Goal: Find specific page/section: Find specific page/section

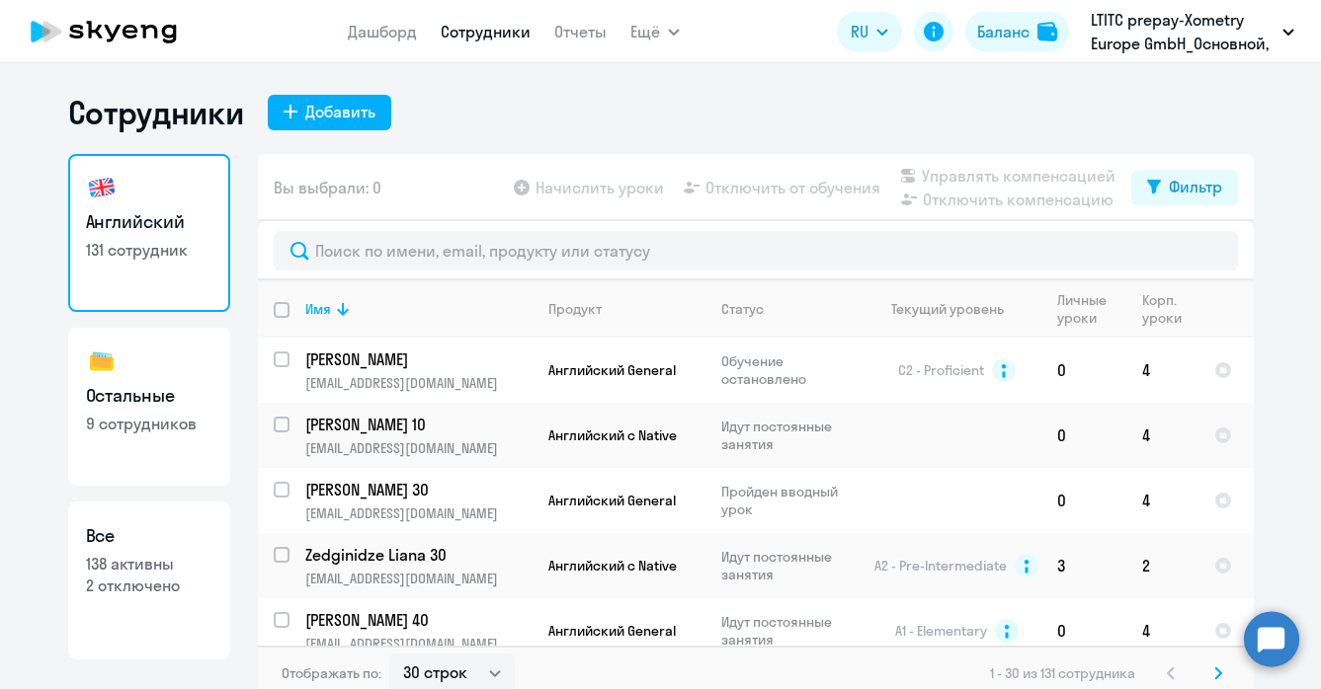
select select "30"
click at [152, 263] on link "Английский 131 сотрудник" at bounding box center [149, 233] width 162 height 158
click at [582, 33] on link "Отчеты" at bounding box center [580, 32] width 52 height 20
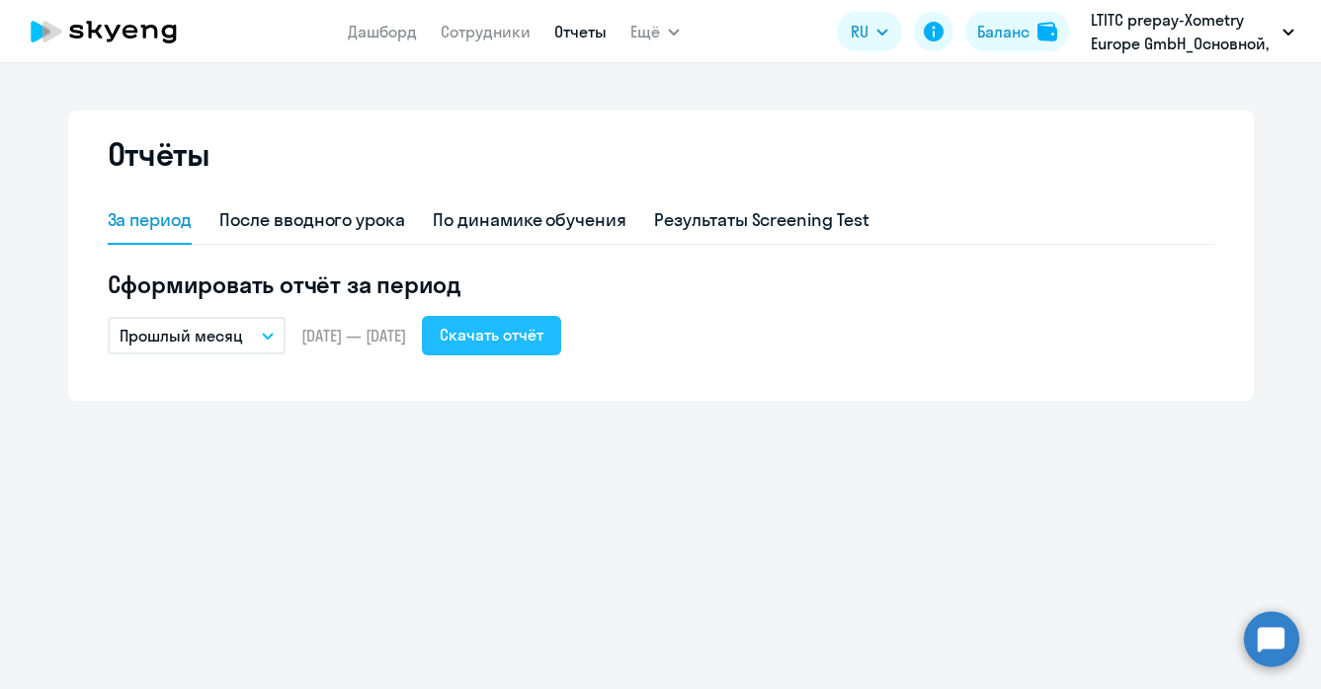
click at [513, 344] on div "Скачать отчёт" at bounding box center [492, 335] width 104 height 24
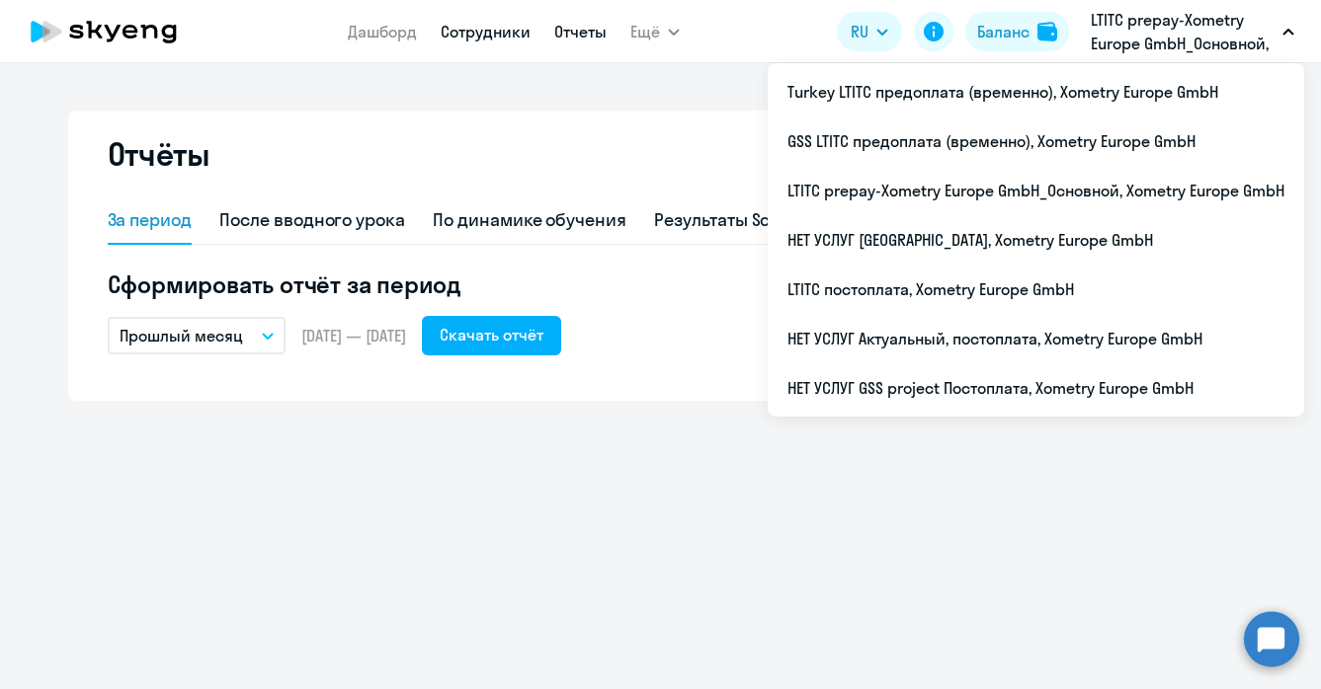
click at [511, 36] on link "Сотрудники" at bounding box center [486, 32] width 90 height 20
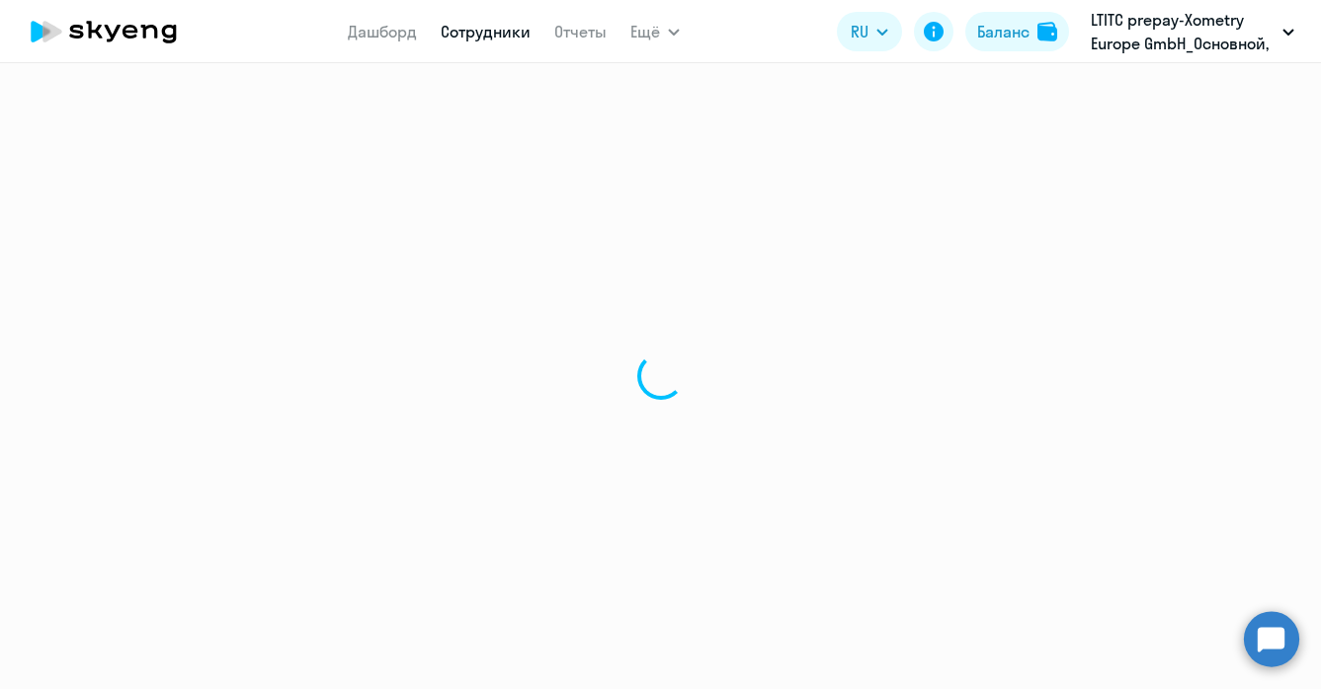
select select "30"
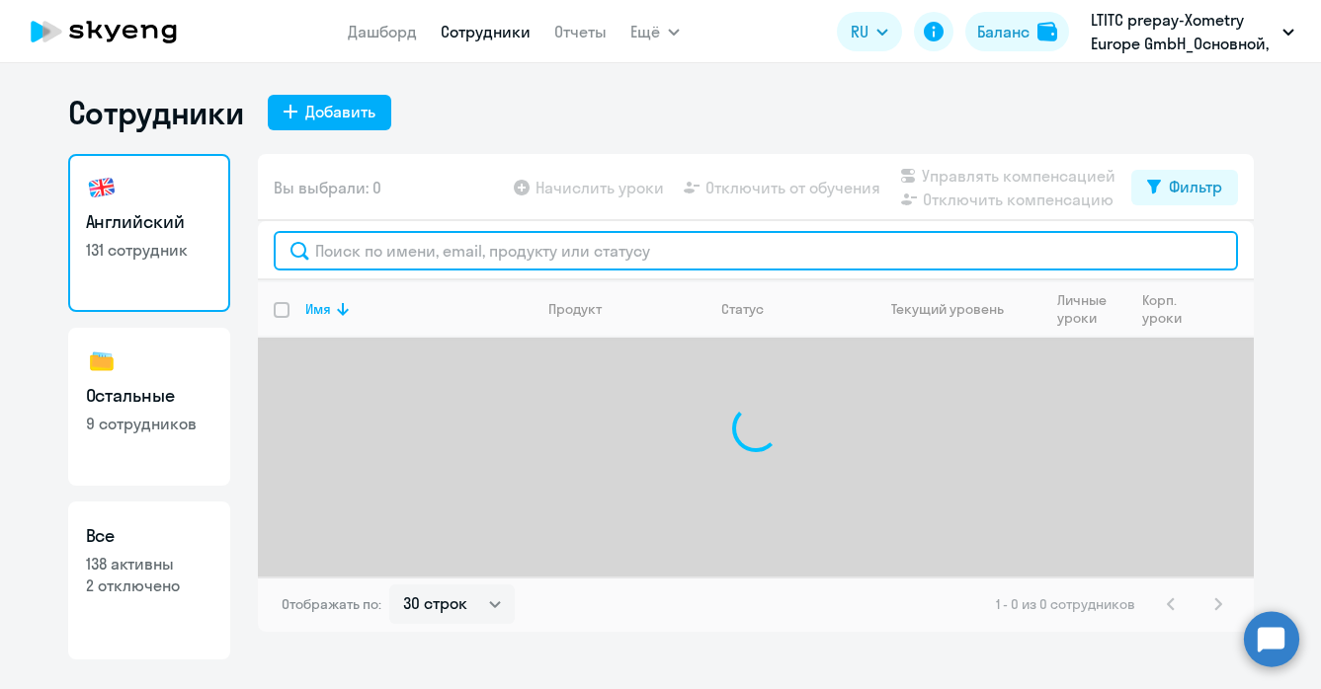
click at [402, 248] on input "text" at bounding box center [756, 251] width 964 height 40
type input "s"
type input "h"
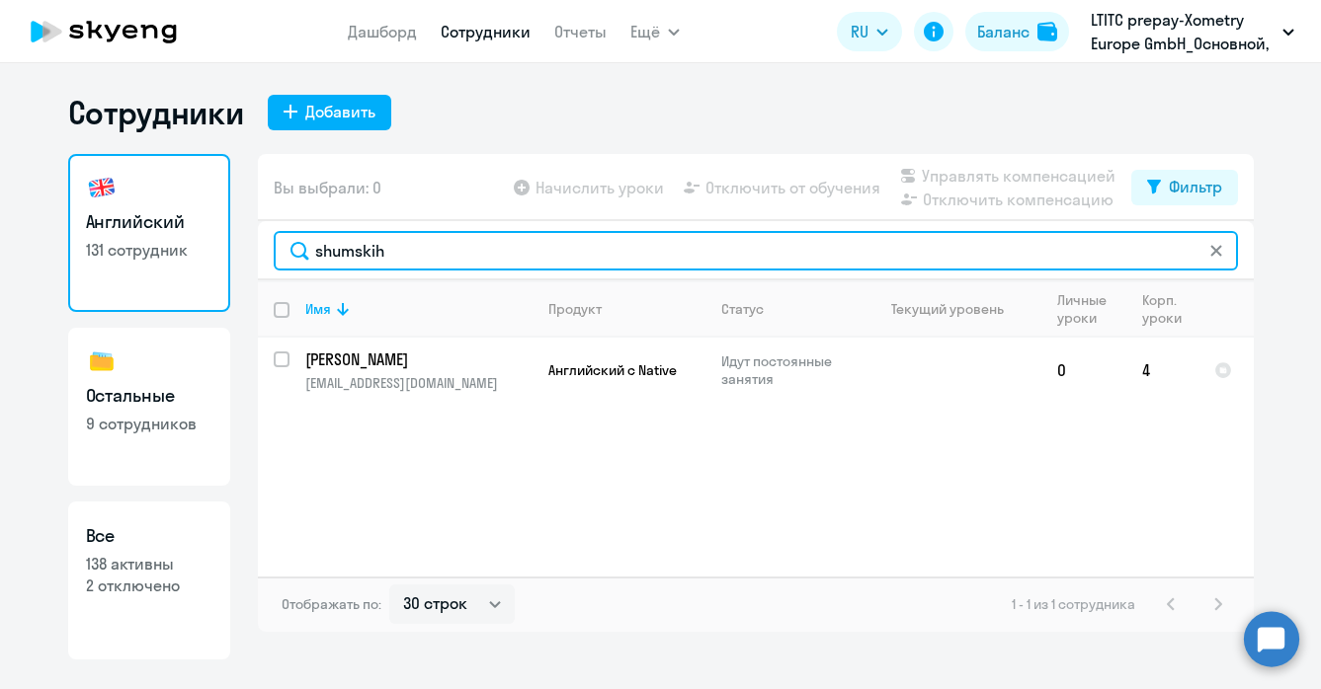
click at [429, 259] on input "shumskih" at bounding box center [756, 251] width 964 height 40
drag, startPoint x: 411, startPoint y: 244, endPoint x: 208, endPoint y: 244, distance: 202.5
click at [208, 244] on div "Английский 131 сотрудник Остальные 9 сотрудников Все 138 активны 2 отключено Вы…" at bounding box center [660, 407] width 1185 height 506
click at [429, 248] on input "kuchko" at bounding box center [756, 251] width 964 height 40
type input "kuchko"
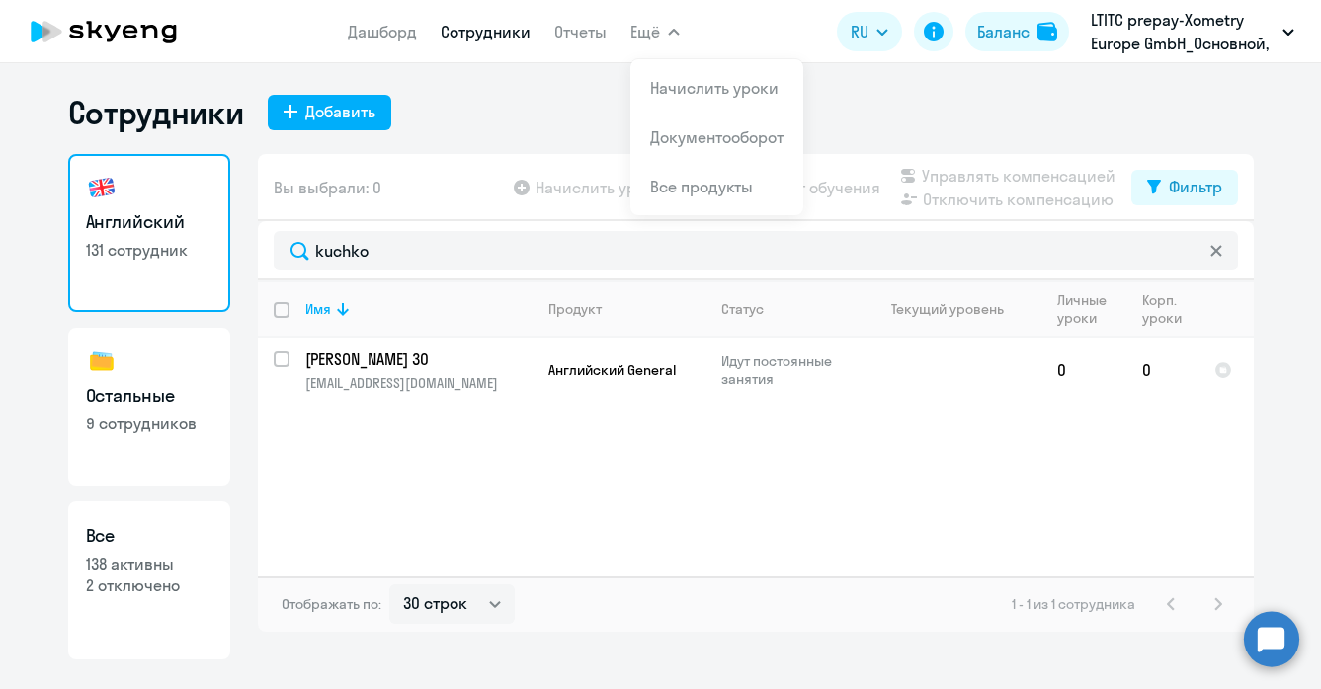
click at [506, 31] on link "Сотрудники" at bounding box center [486, 32] width 90 height 20
click at [1167, 52] on p "LTITC prepay-Xometry Europe GmbH_Основной, Xometry Europe GmbH" at bounding box center [1182, 31] width 184 height 47
click at [1149, 41] on p "LTITC prepay-Xometry Europe GmbH_Основной, Xometry Europe GmbH" at bounding box center [1182, 31] width 184 height 47
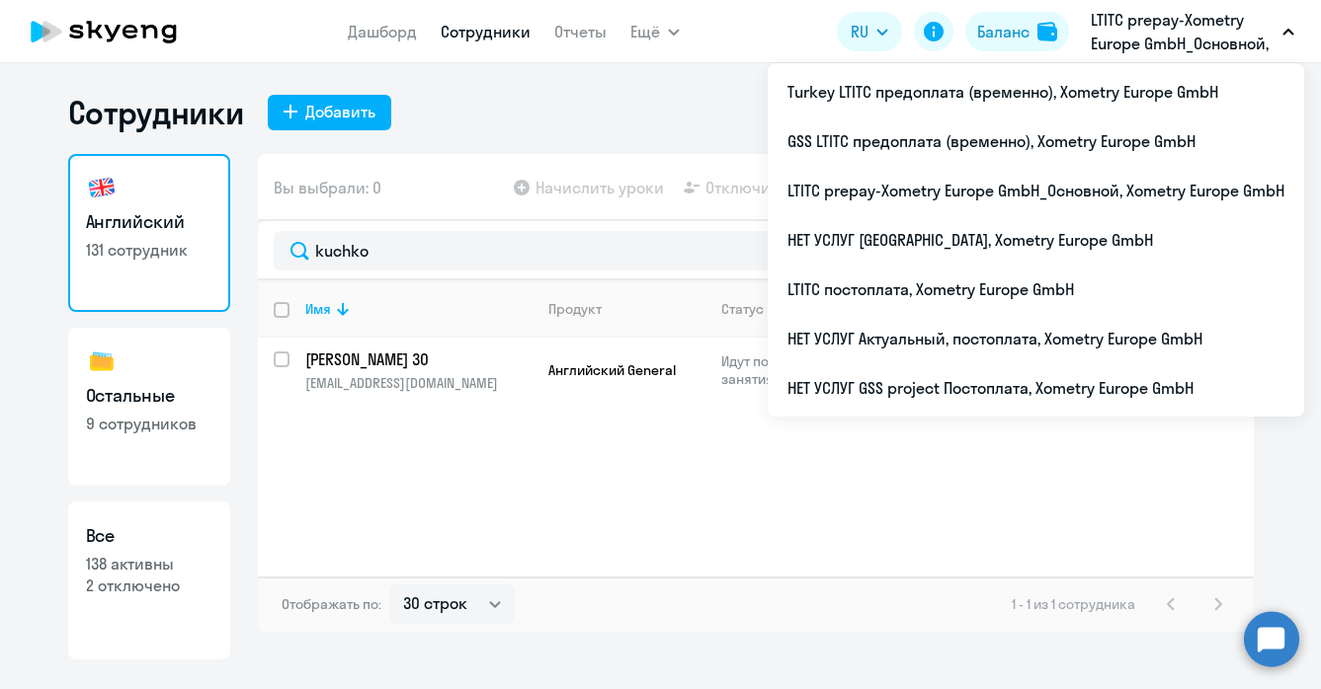
click at [1134, 27] on p "LTITC prepay-Xometry Europe GmbH_Основной, Xometry Europe GmbH" at bounding box center [1182, 31] width 184 height 47
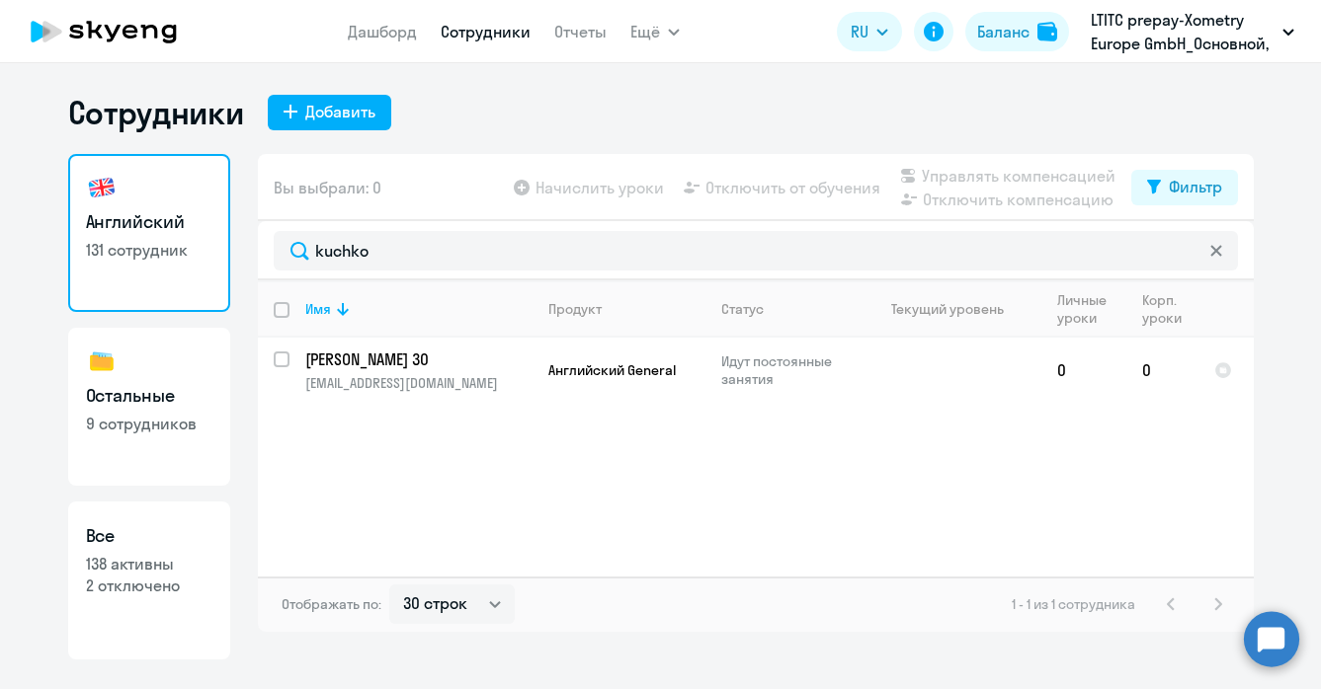
click at [1211, 40] on p "LTITC prepay-Xometry Europe GmbH_Основной, Xometry Europe GmbH" at bounding box center [1182, 31] width 184 height 47
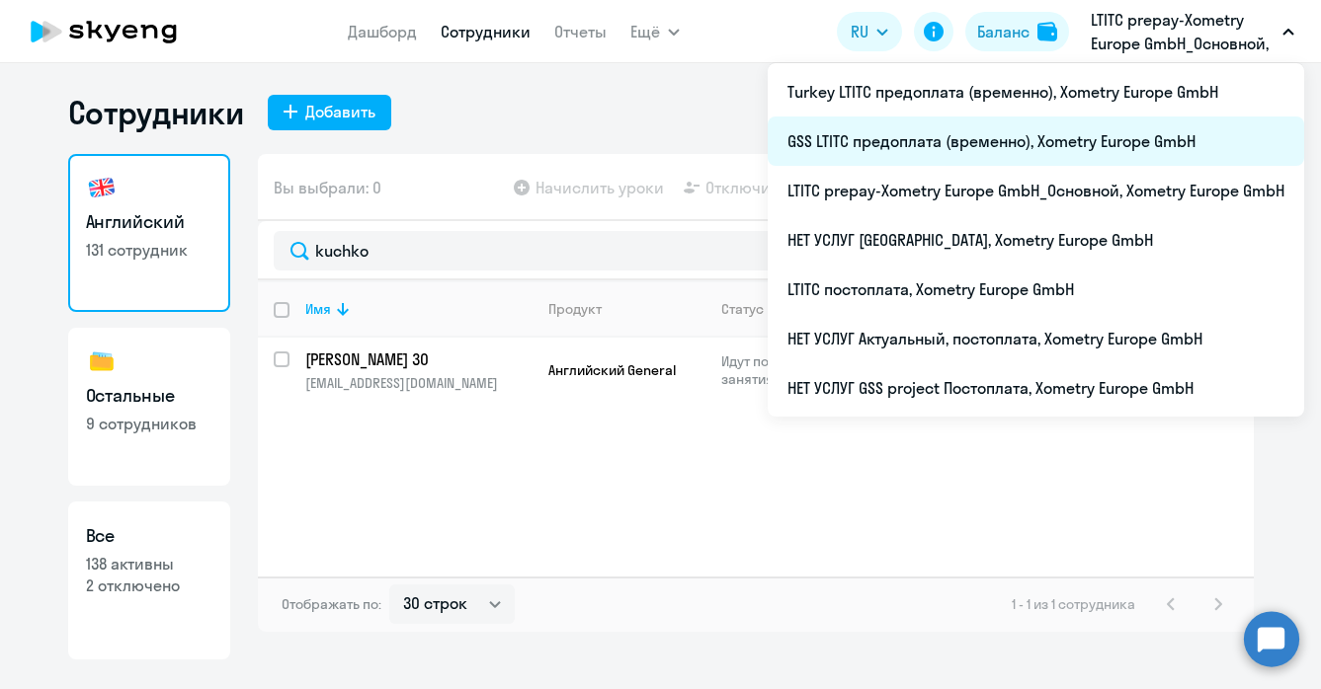
click at [950, 147] on li "GSS LTITC предоплата (временно), Xometry Europe GmbH" at bounding box center [1035, 141] width 536 height 49
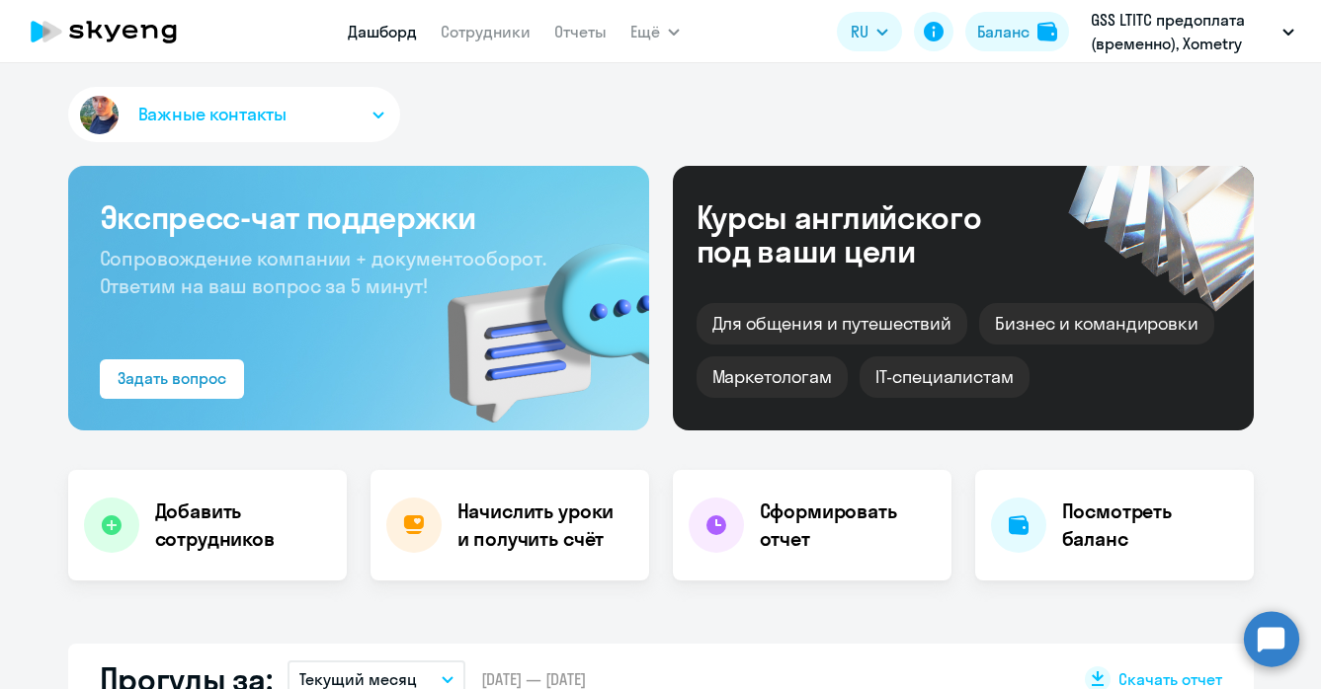
select select "30"
click at [477, 42] on nav "Дашборд Сотрудники Отчеты" at bounding box center [477, 32] width 259 height 40
click at [443, 52] on app-header "Дашборд Сотрудники Отчеты Ещё Дашборд Сотрудники Отчеты Начислить уроки Докумен…" at bounding box center [660, 31] width 1321 height 63
click at [443, 34] on link "Сотрудники" at bounding box center [486, 32] width 90 height 20
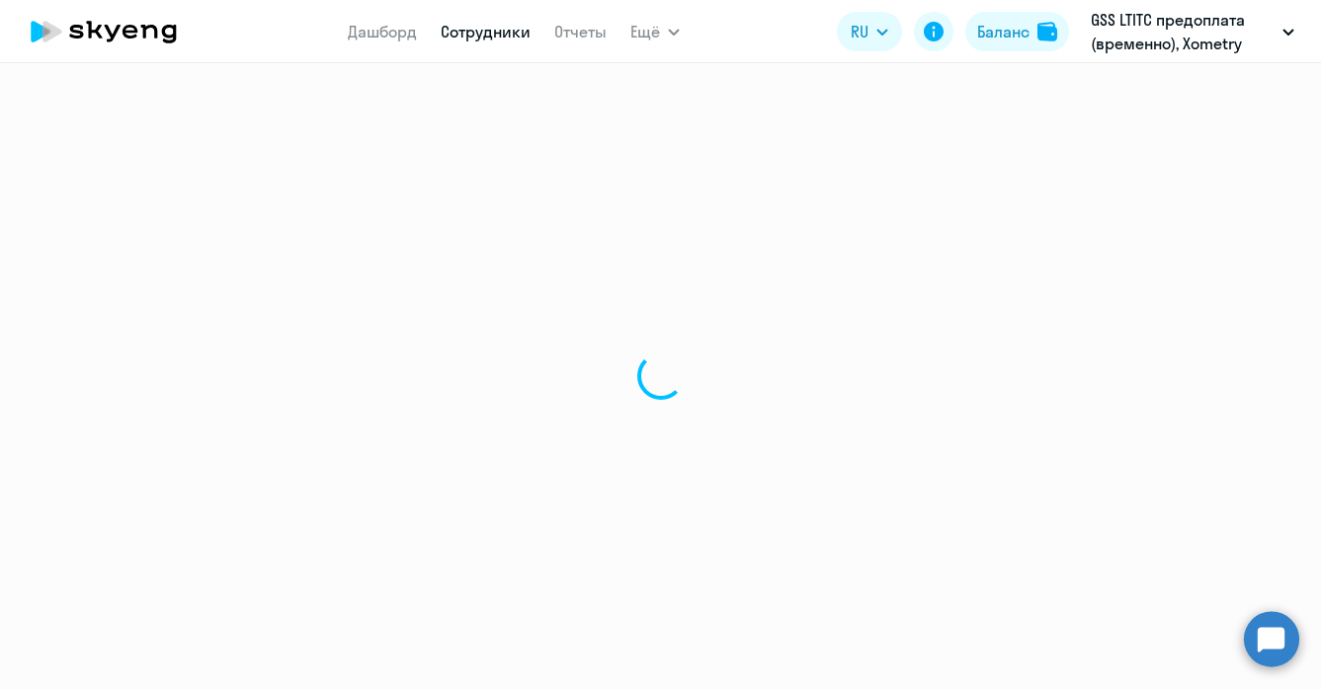
select select "30"
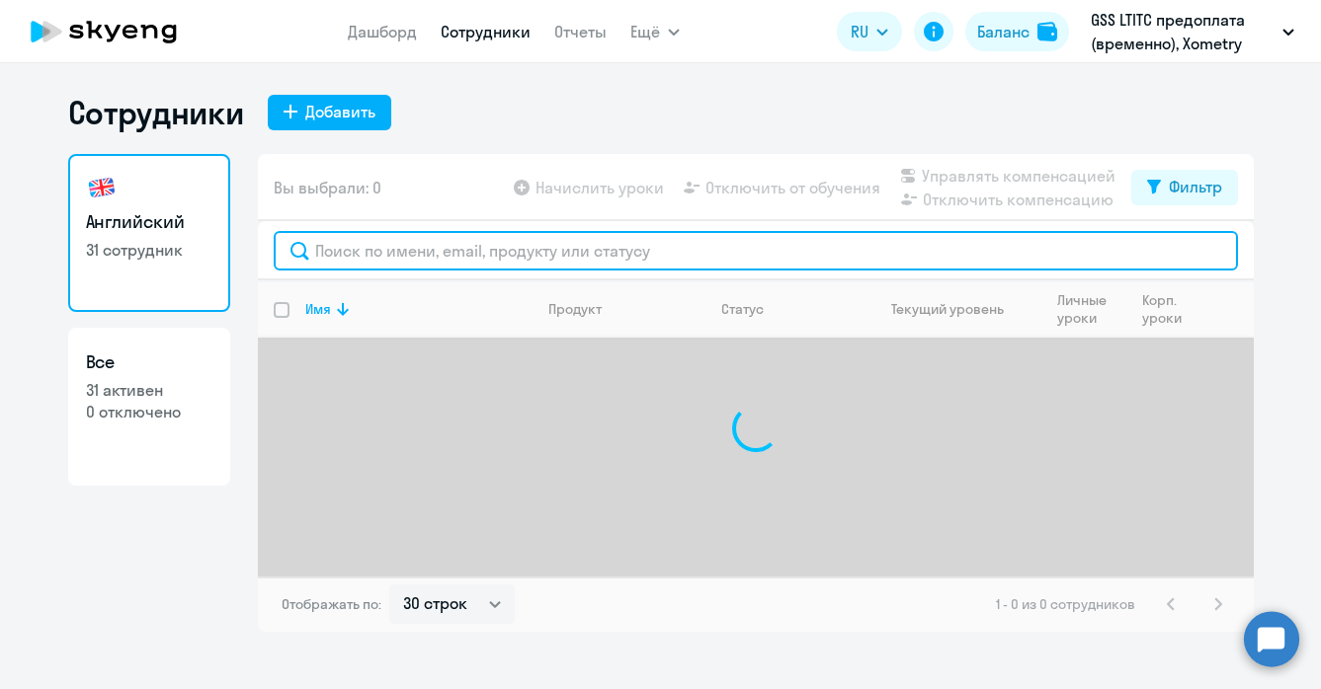
click at [351, 248] on input "text" at bounding box center [756, 251] width 964 height 40
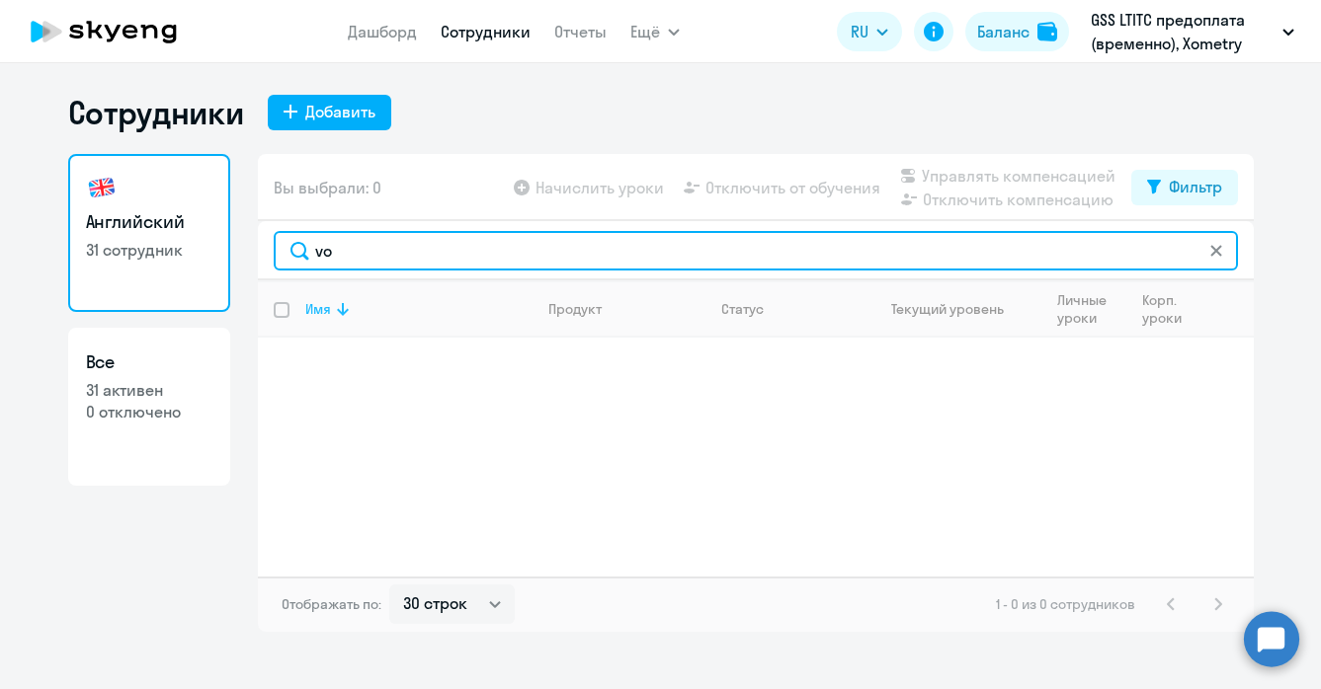
type input "v"
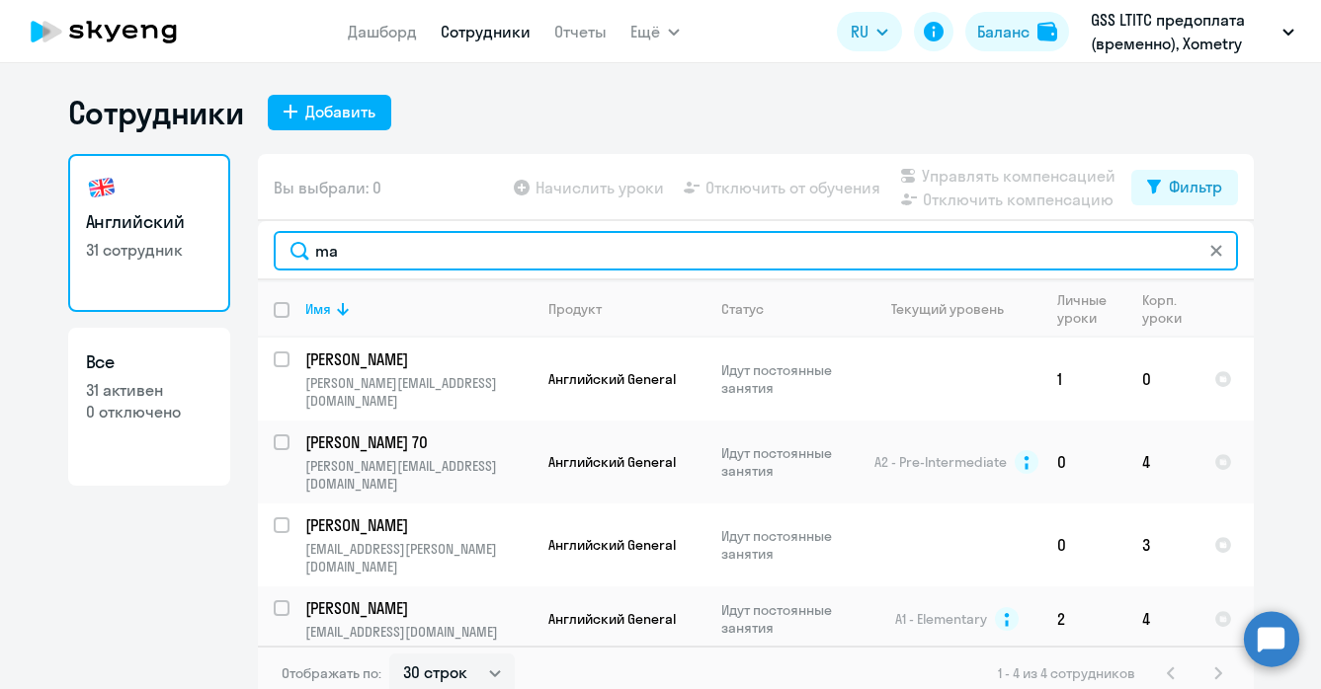
type input "ma"
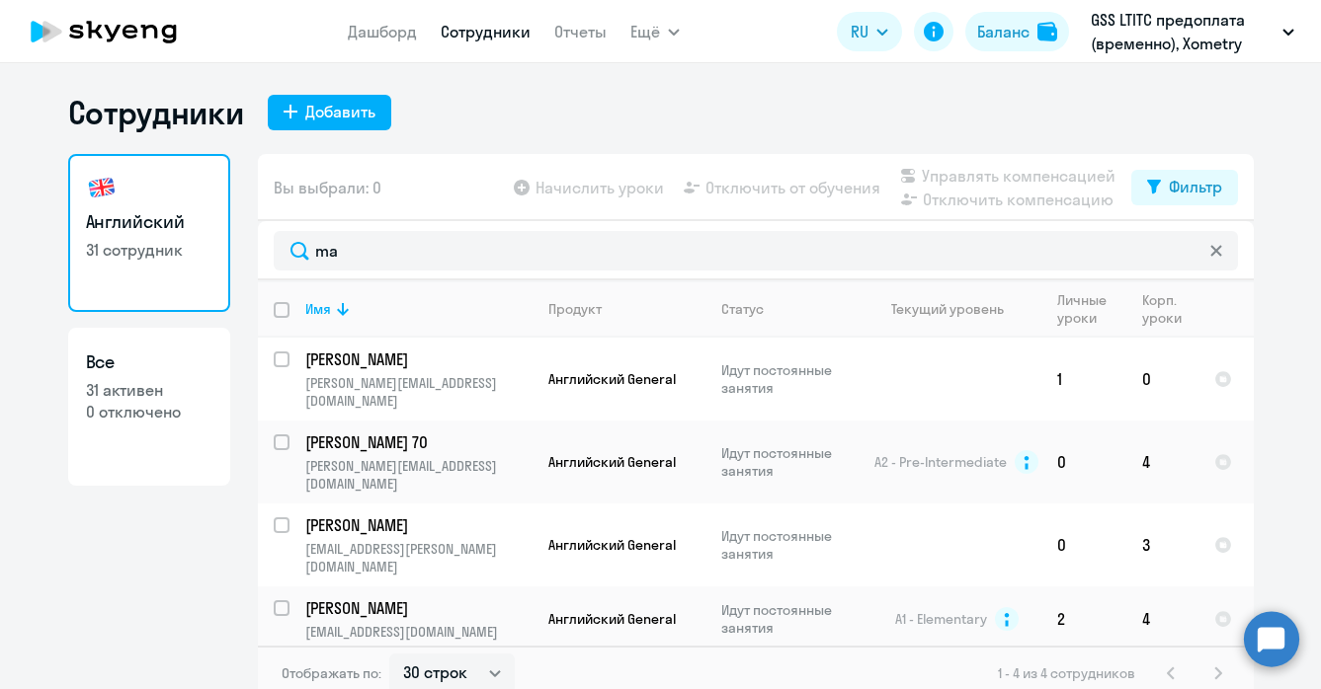
click at [143, 407] on p "0 отключено" at bounding box center [149, 412] width 126 height 22
select select "30"
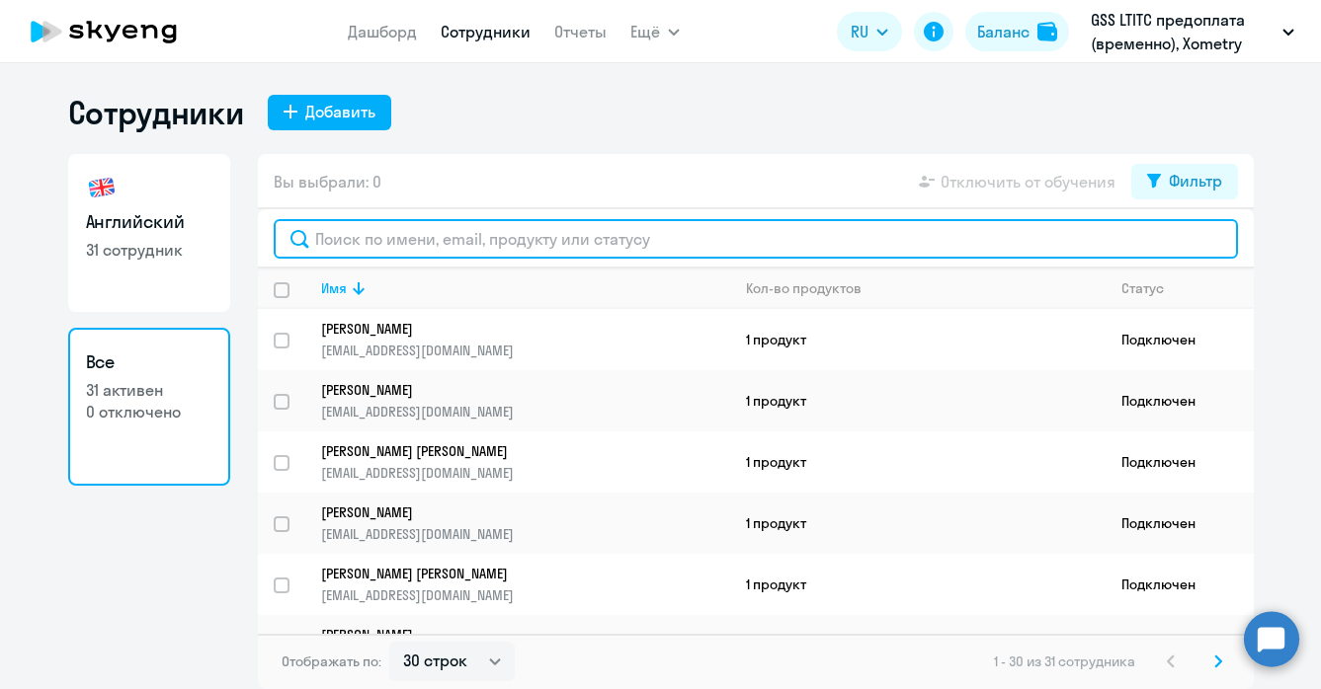
click at [397, 238] on input "text" at bounding box center [756, 239] width 964 height 40
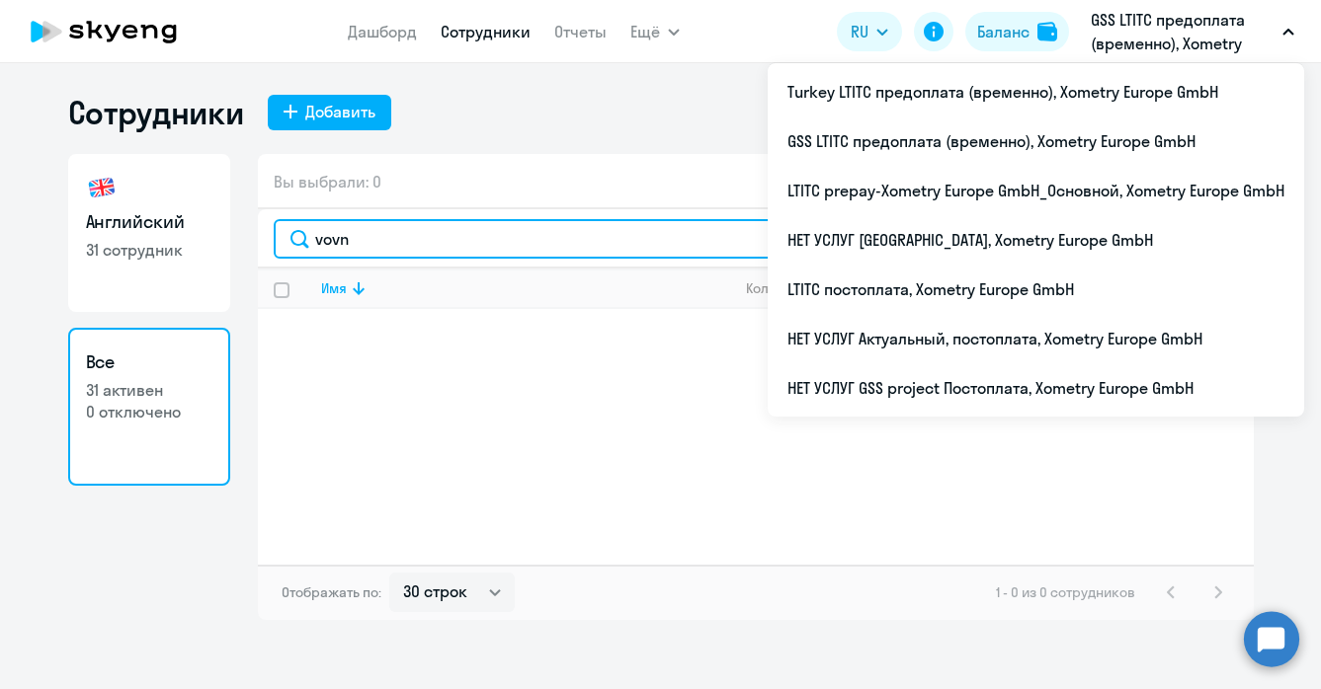
type input "vovn"
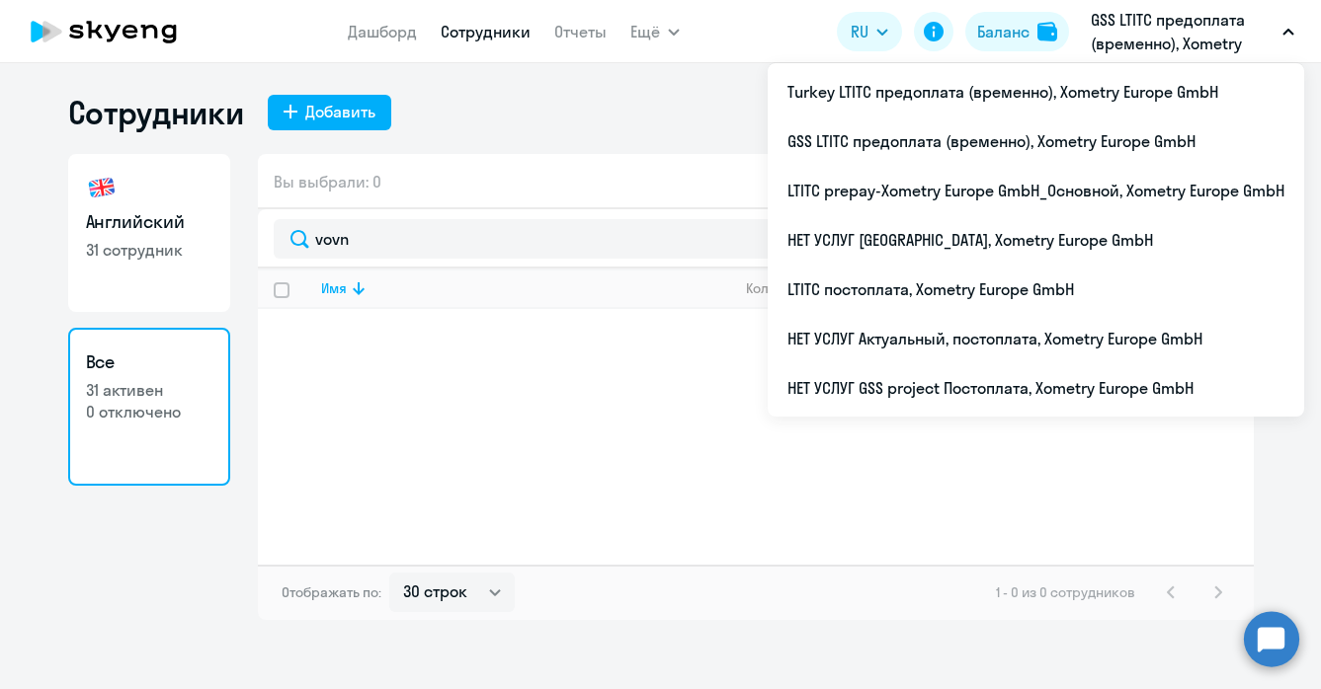
click at [1197, 36] on p "GSS LTITC предоплата (временно), Xometry Europe GmbH" at bounding box center [1182, 31] width 184 height 47
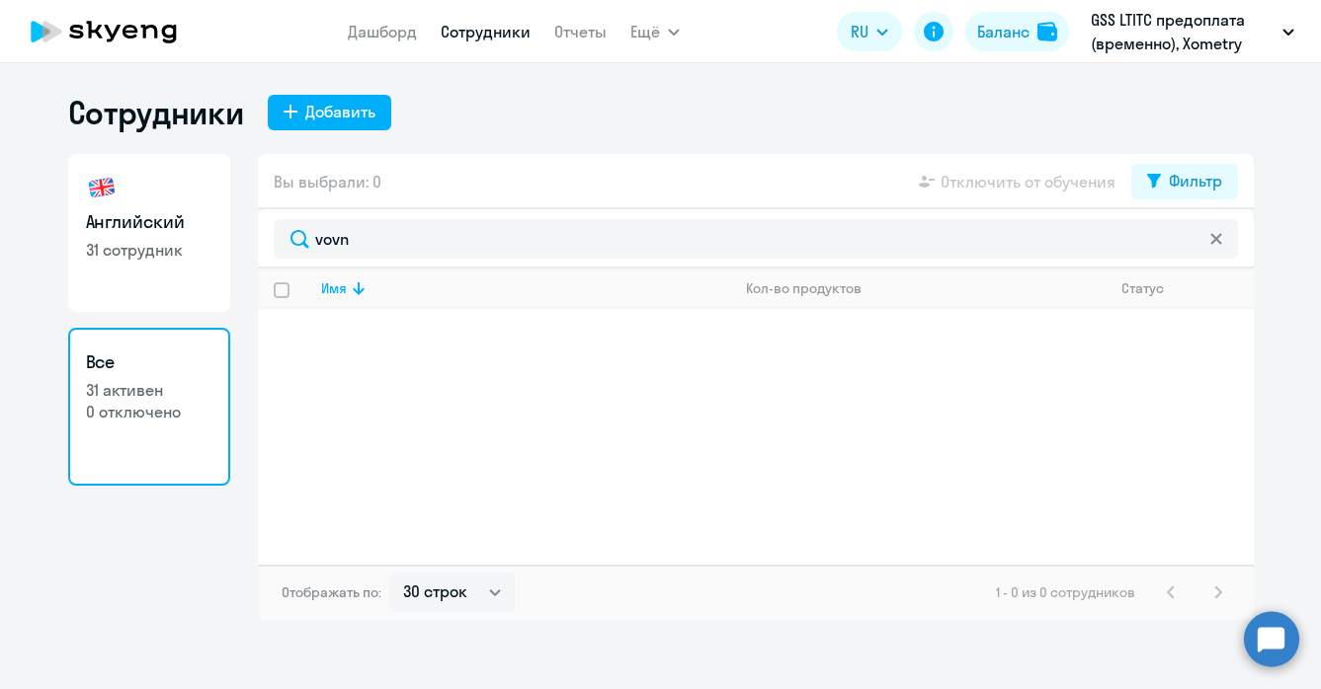
click at [1197, 36] on p "GSS LTITC предоплата (временно), Xometry Europe GmbH" at bounding box center [1182, 31] width 184 height 47
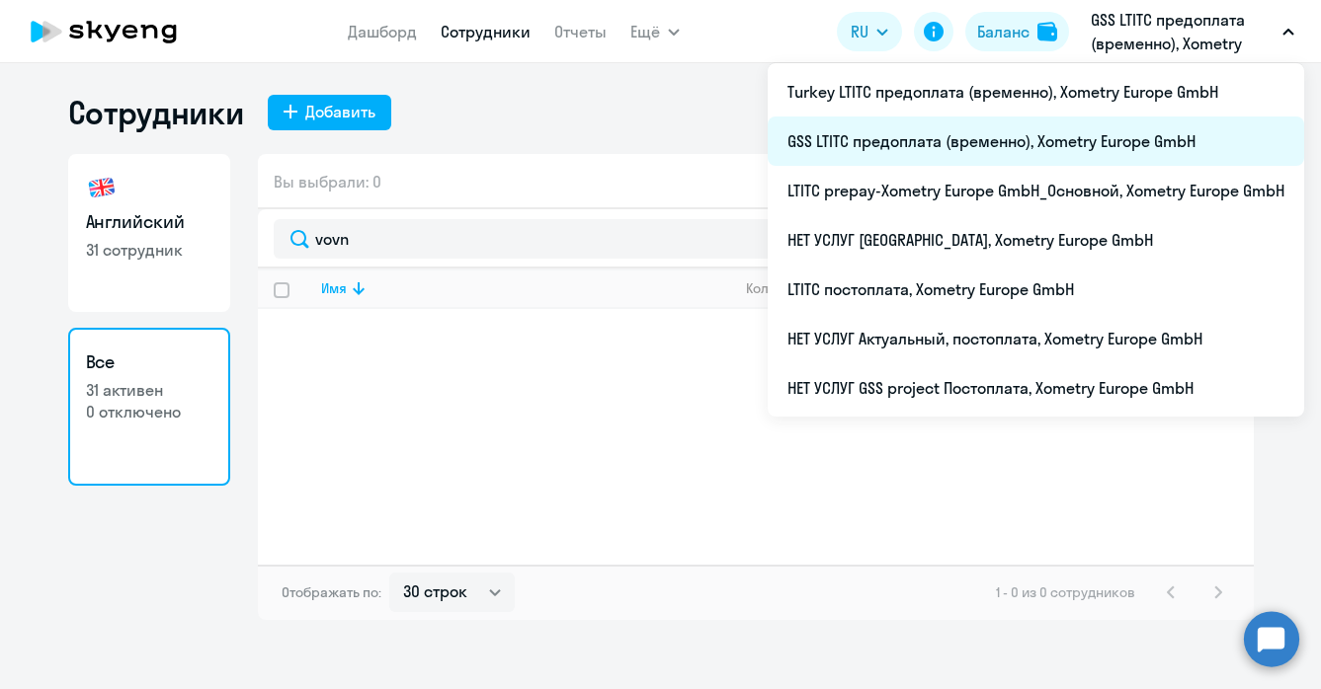
click at [980, 141] on li "GSS LTITC предоплата (временно), Xometry Europe GmbH" at bounding box center [1035, 141] width 536 height 49
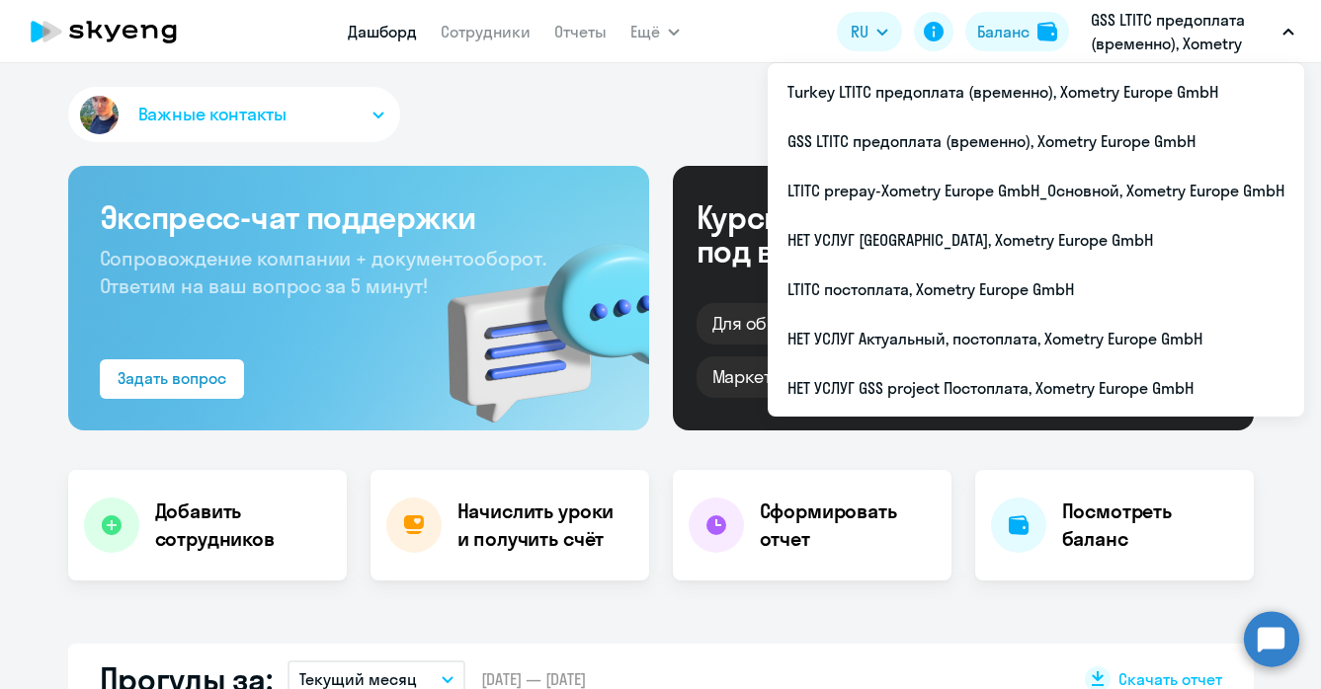
select select "30"
click at [1203, 14] on p "GSS LTITC предоплата (временно), Xometry Europe GmbH" at bounding box center [1182, 31] width 184 height 47
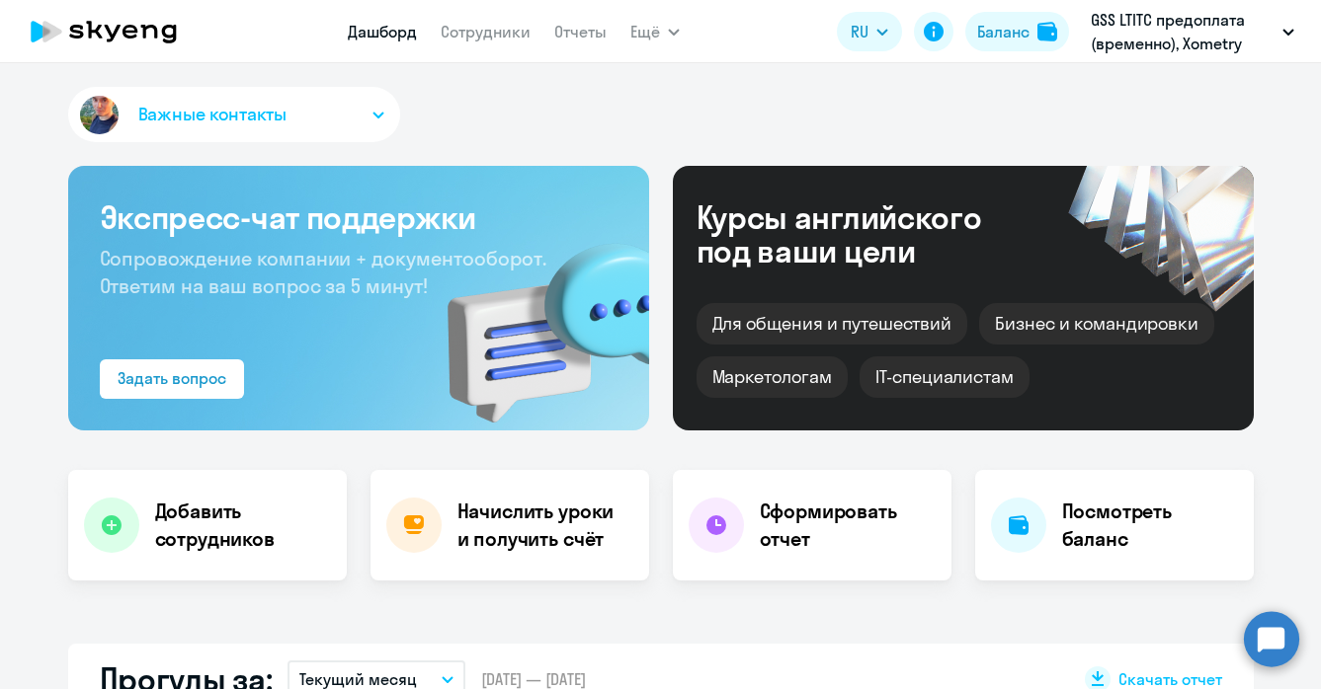
click at [1203, 14] on p "GSS LTITC предоплата (временно), Xometry Europe GmbH" at bounding box center [1182, 31] width 184 height 47
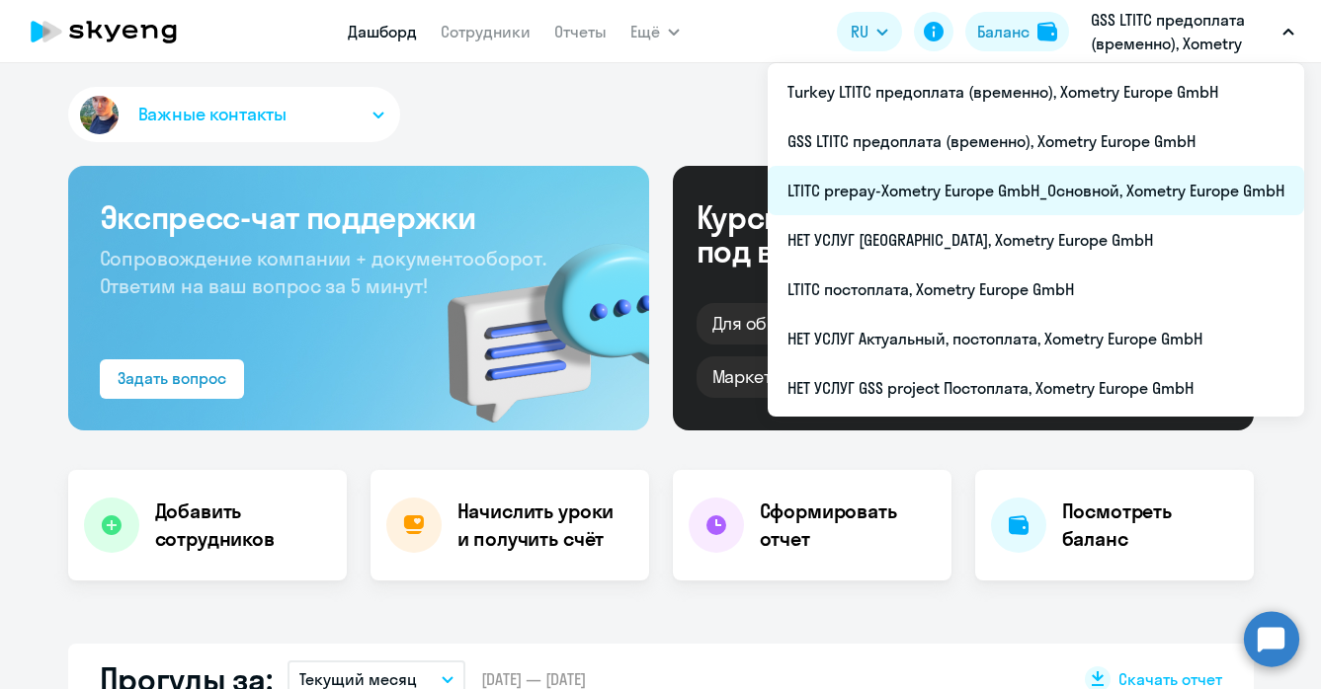
click at [907, 198] on li "LTITC prepay-Xometry Europe GmbH_Основной, Xometry Europe GmbH" at bounding box center [1035, 190] width 536 height 49
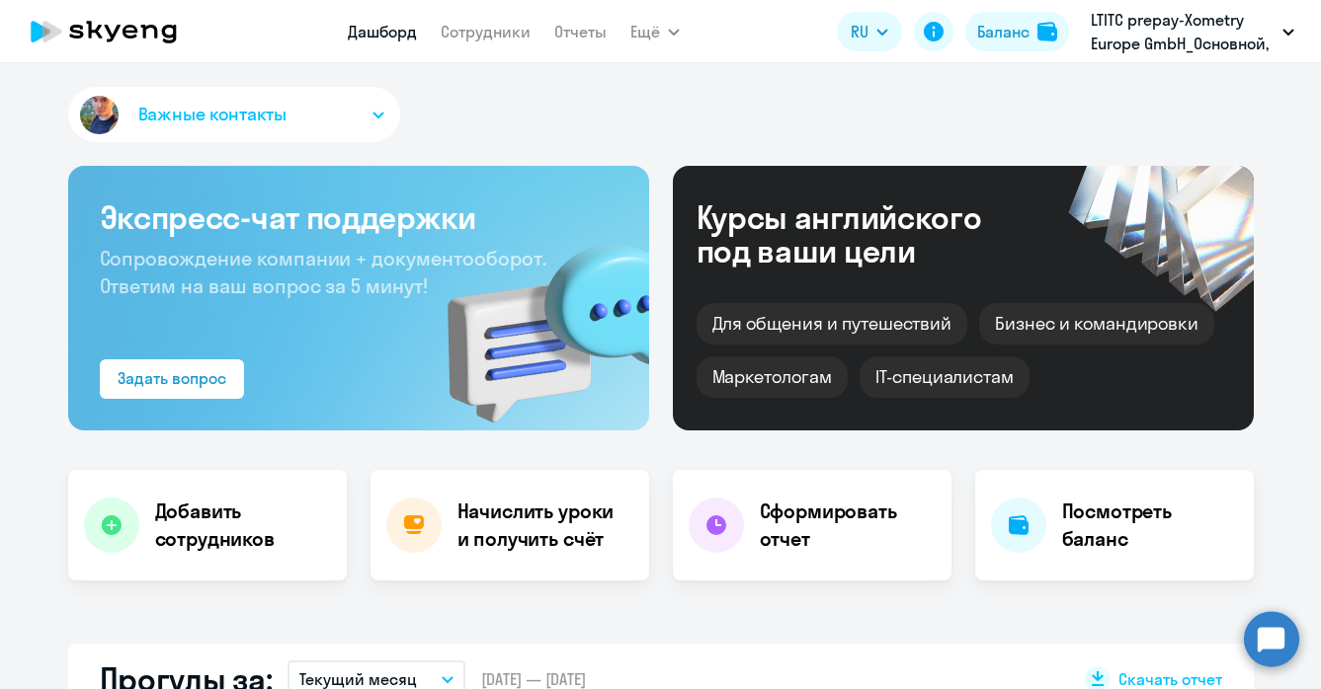
click at [455, 41] on app-menu-item-link "Сотрудники" at bounding box center [486, 32] width 90 height 25
click at [490, 28] on link "Сотрудники" at bounding box center [486, 32] width 90 height 20
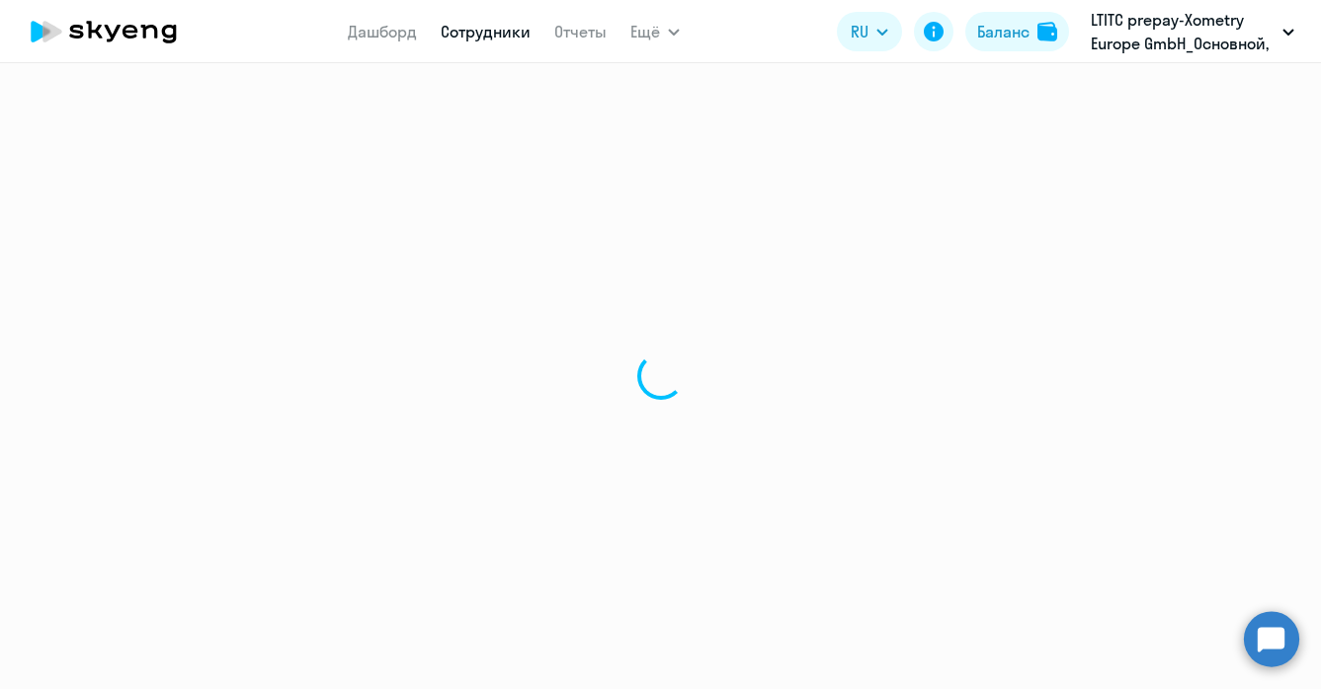
select select "30"
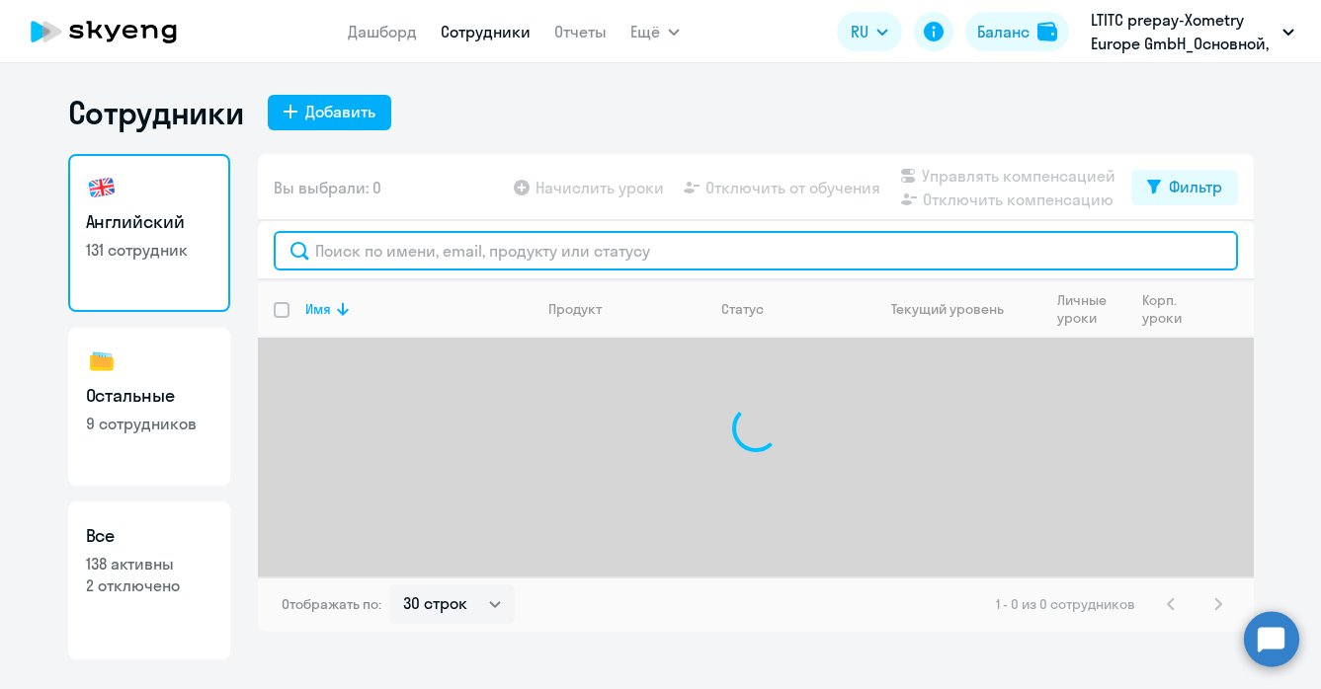
click at [384, 245] on input "text" at bounding box center [756, 251] width 964 height 40
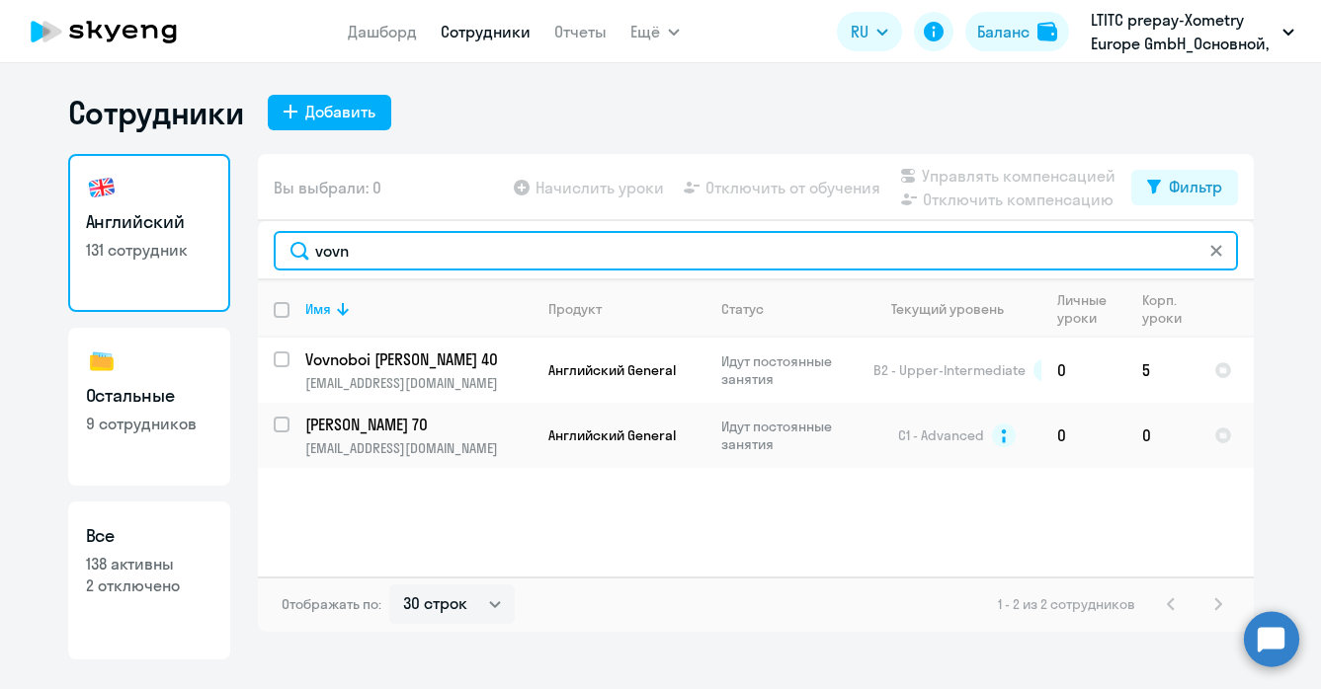
drag, startPoint x: 367, startPoint y: 258, endPoint x: 259, endPoint y: 258, distance: 108.7
click at [259, 258] on div "vovn" at bounding box center [756, 250] width 996 height 59
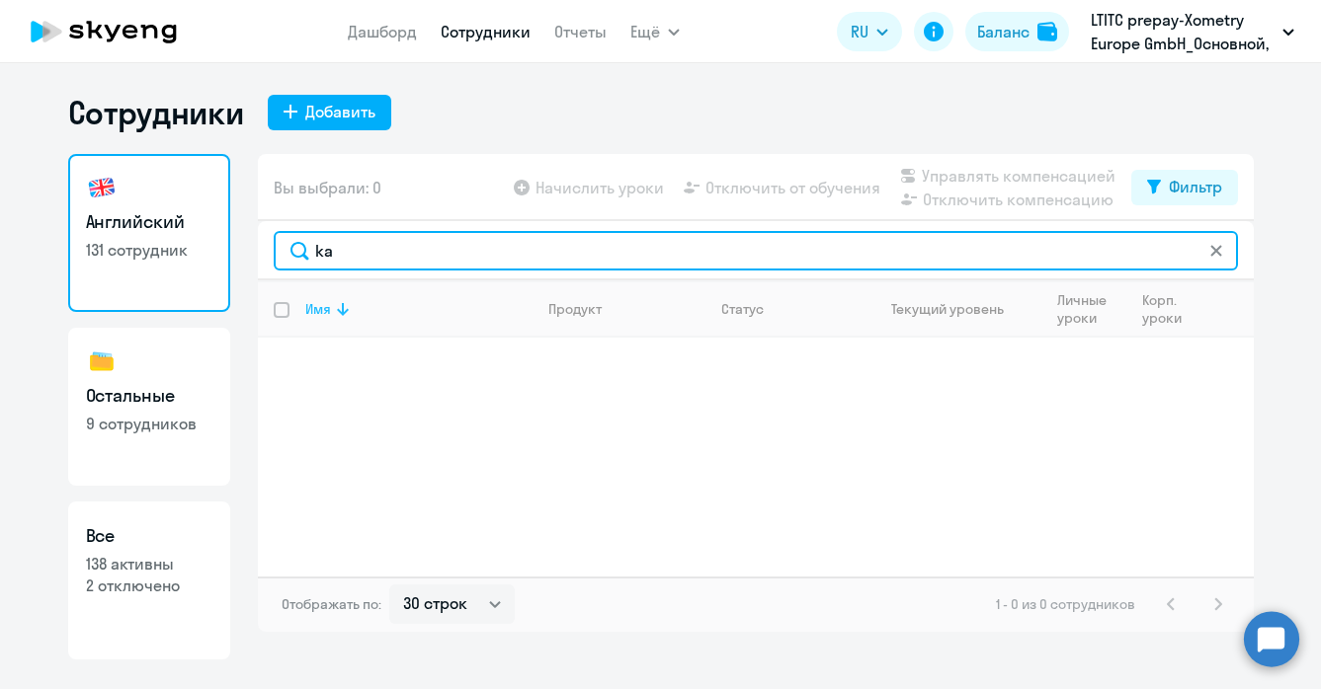
type input "k"
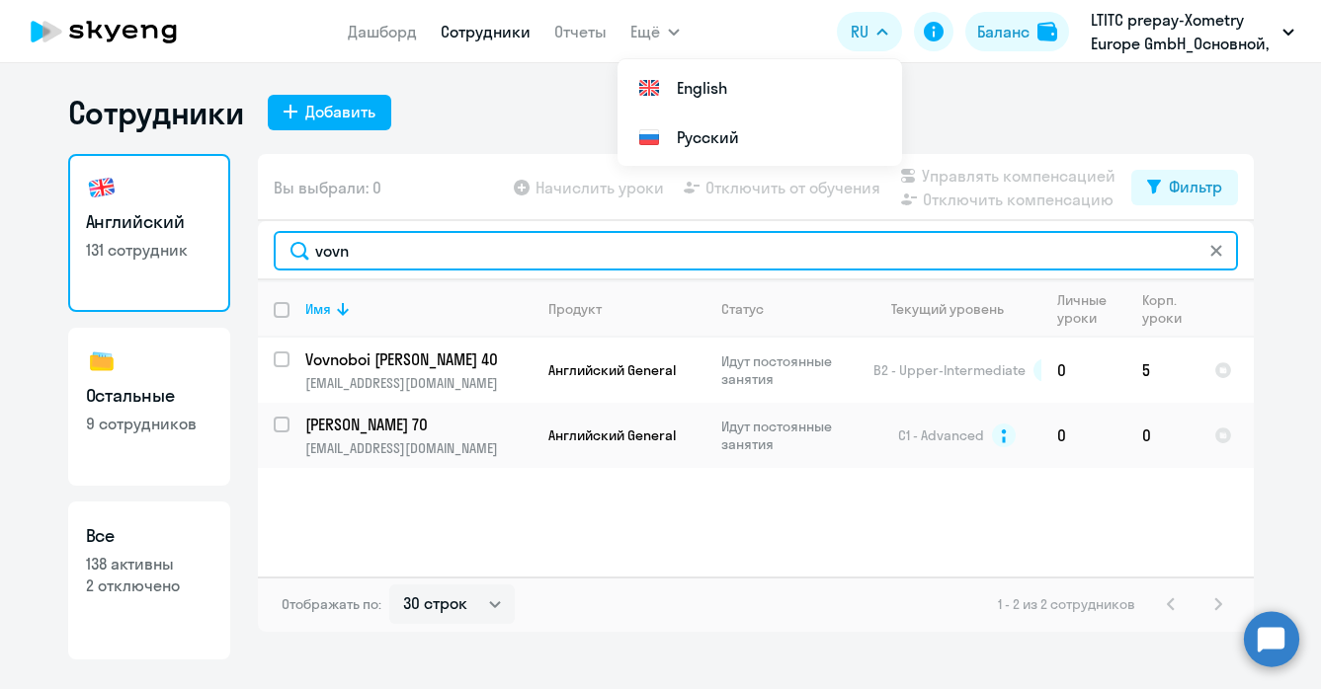
click at [1224, 255] on input "vovn" at bounding box center [756, 251] width 964 height 40
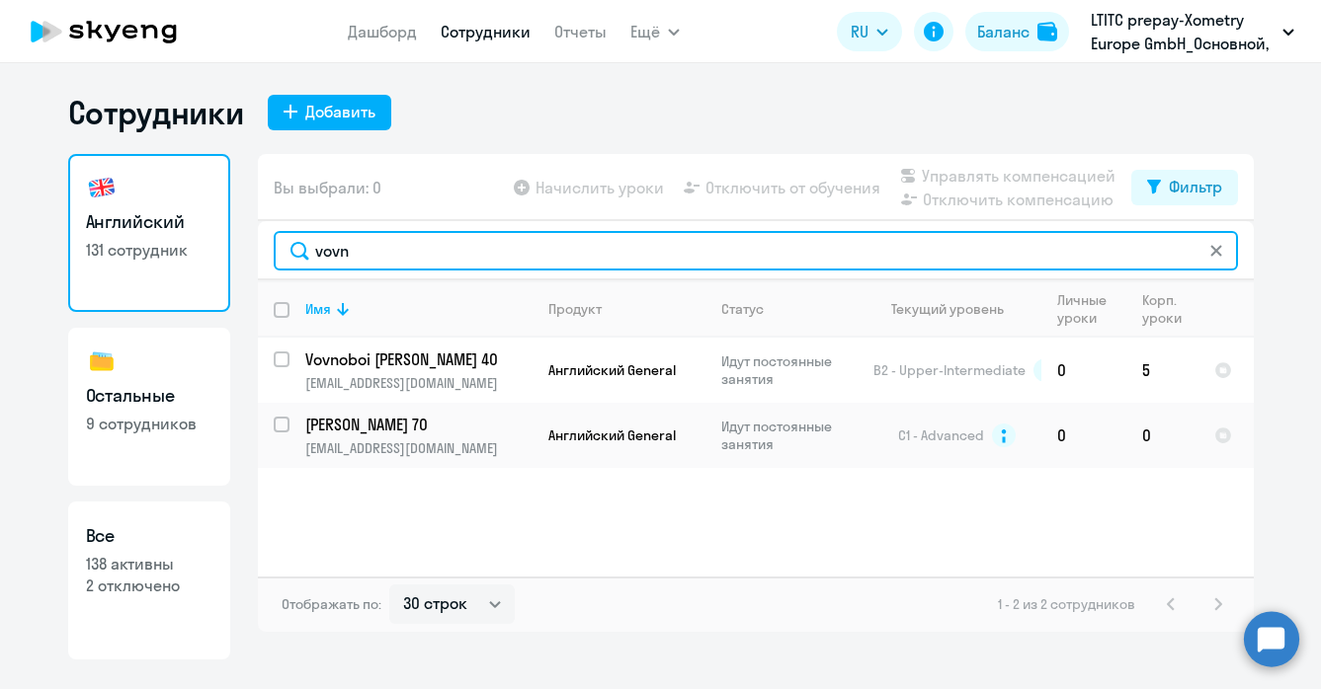
type input "vovn"
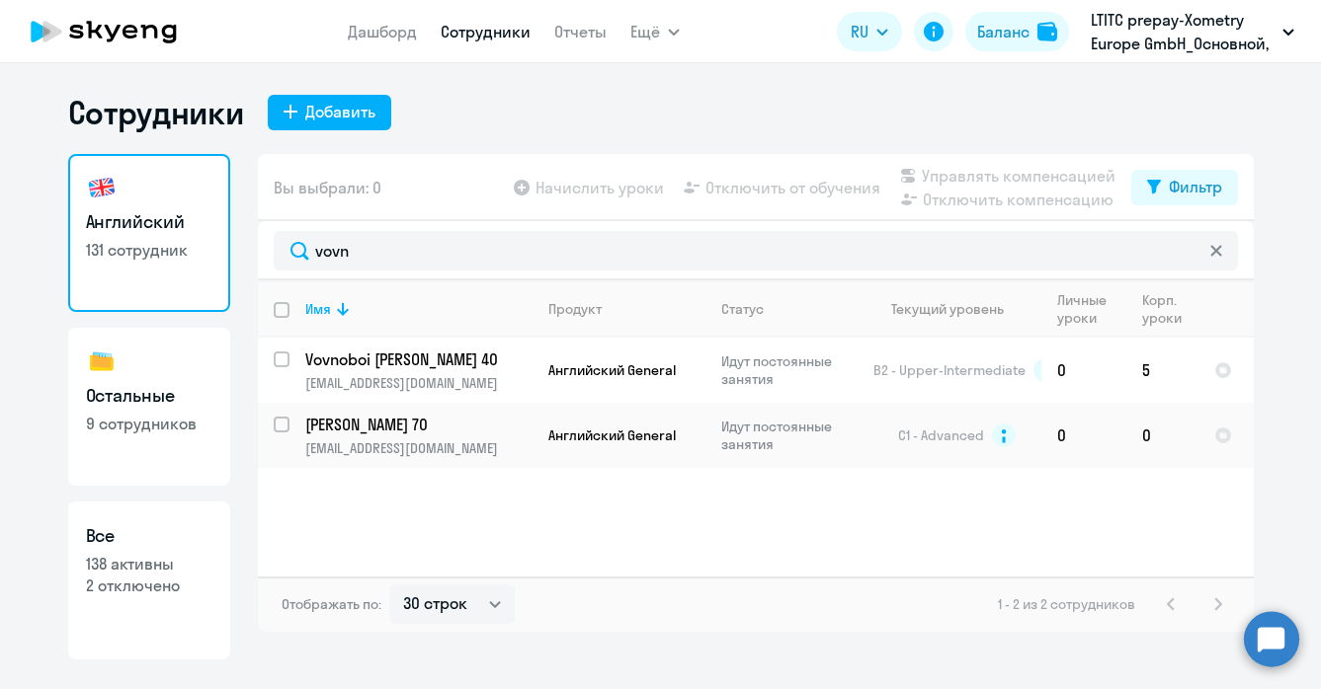
click at [1220, 251] on icon at bounding box center [1216, 251] width 12 height 12
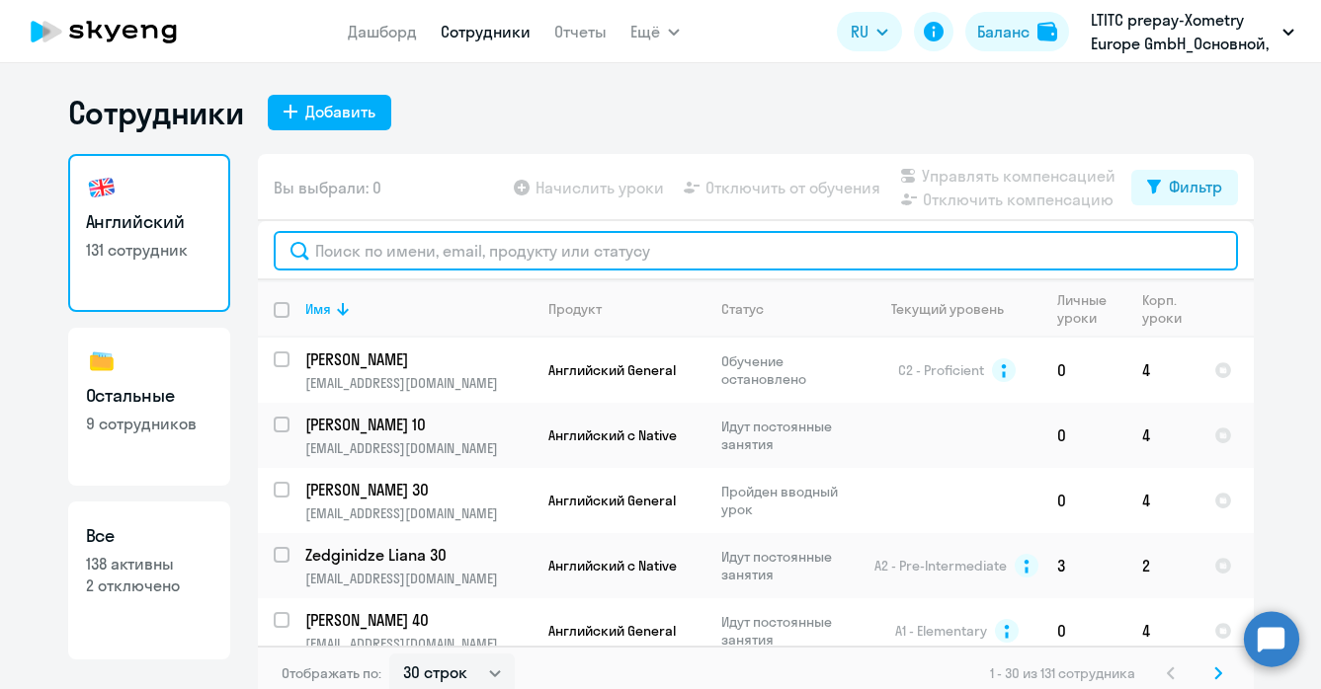
click at [400, 252] on input "text" at bounding box center [756, 251] width 964 height 40
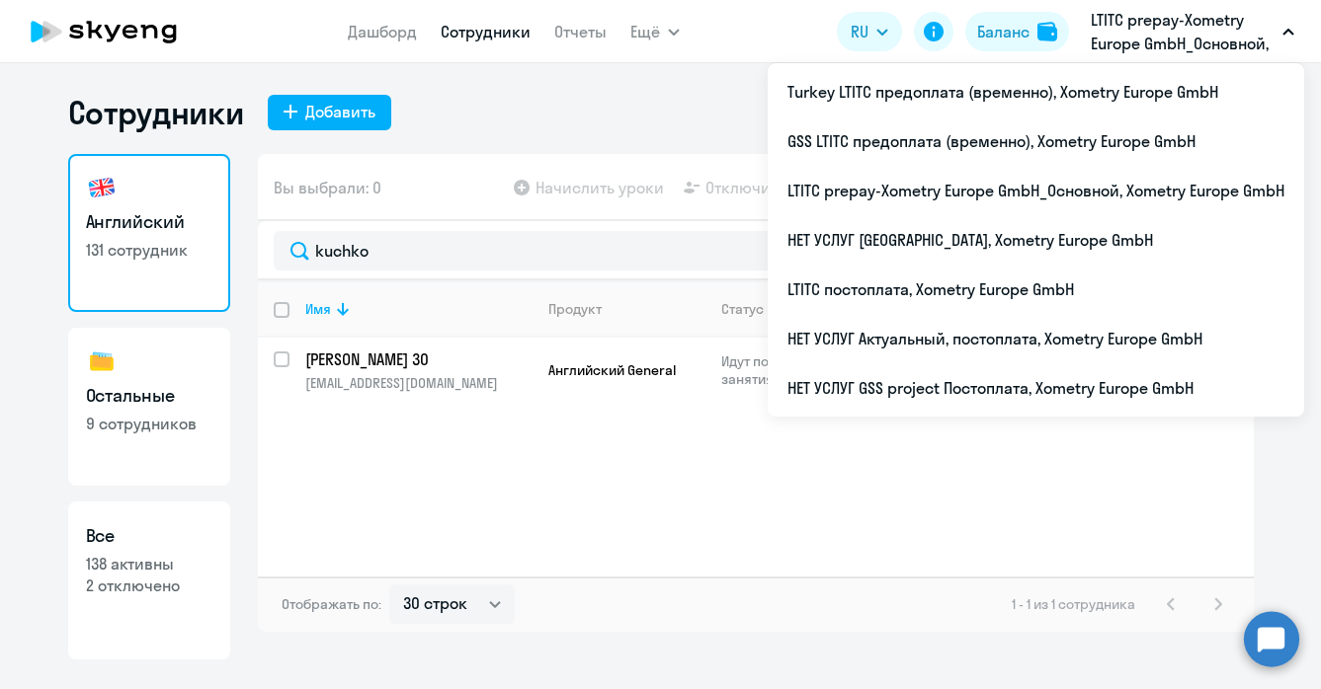
click at [1171, 10] on p "LTITC prepay-Xometry Europe GmbH_Основной, Xometry Europe GmbH" at bounding box center [1182, 31] width 184 height 47
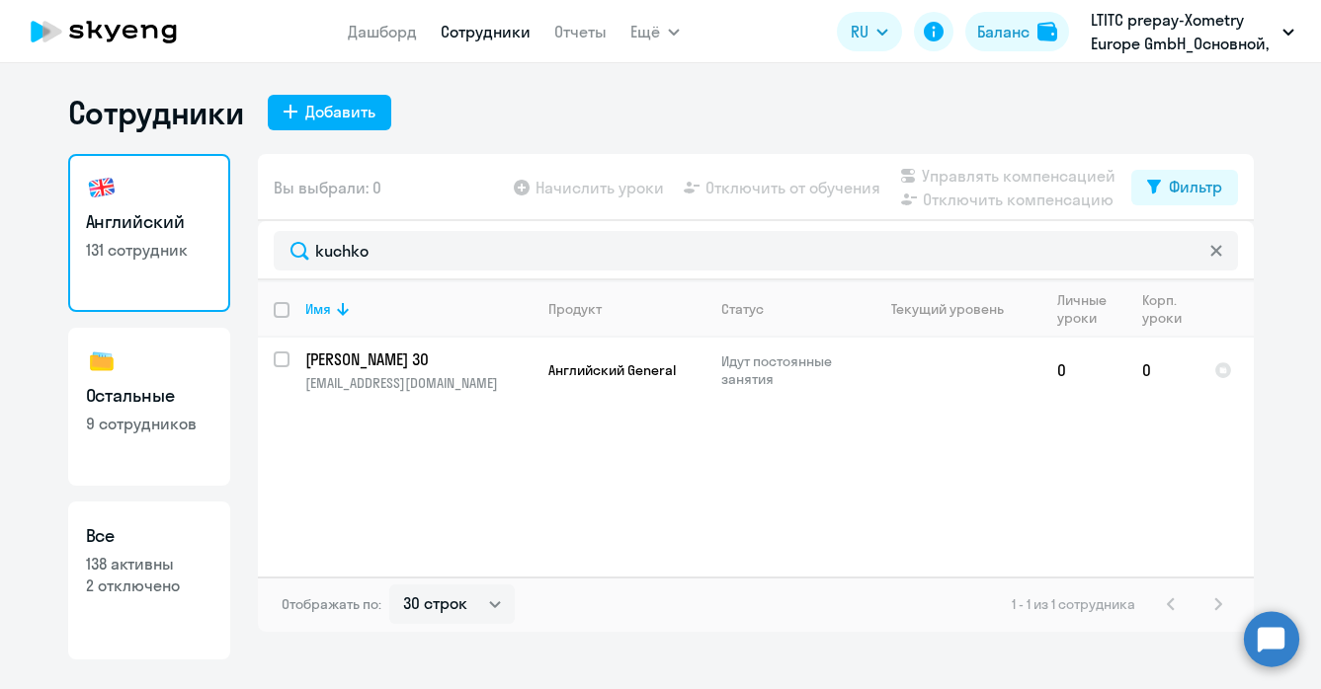
click at [1171, 10] on p "LTITC prepay-Xometry Europe GmbH_Основной, Xometry Europe GmbH" at bounding box center [1182, 31] width 184 height 47
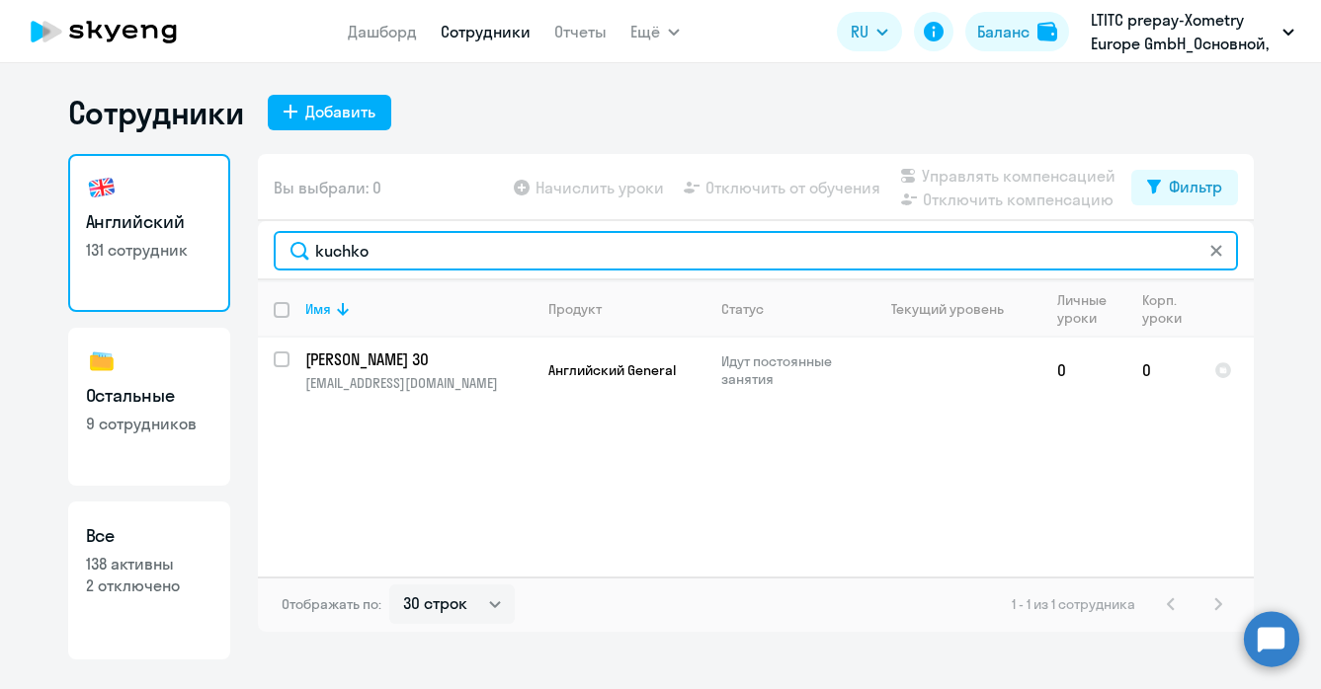
click at [430, 252] on input "kuchko" at bounding box center [756, 251] width 964 height 40
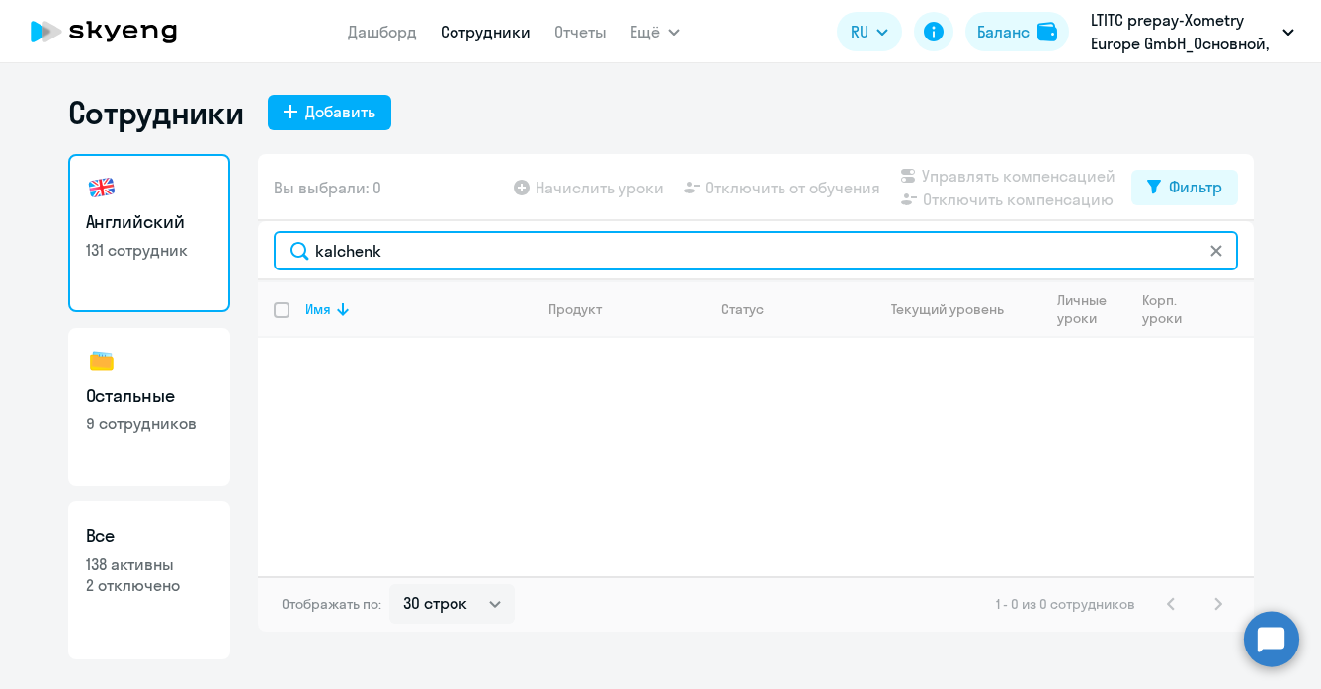
type input "[PERSON_NAME]"
drag, startPoint x: 414, startPoint y: 256, endPoint x: 285, endPoint y: 256, distance: 128.4
click at [285, 256] on input "[PERSON_NAME]" at bounding box center [756, 251] width 964 height 40
type input "y"
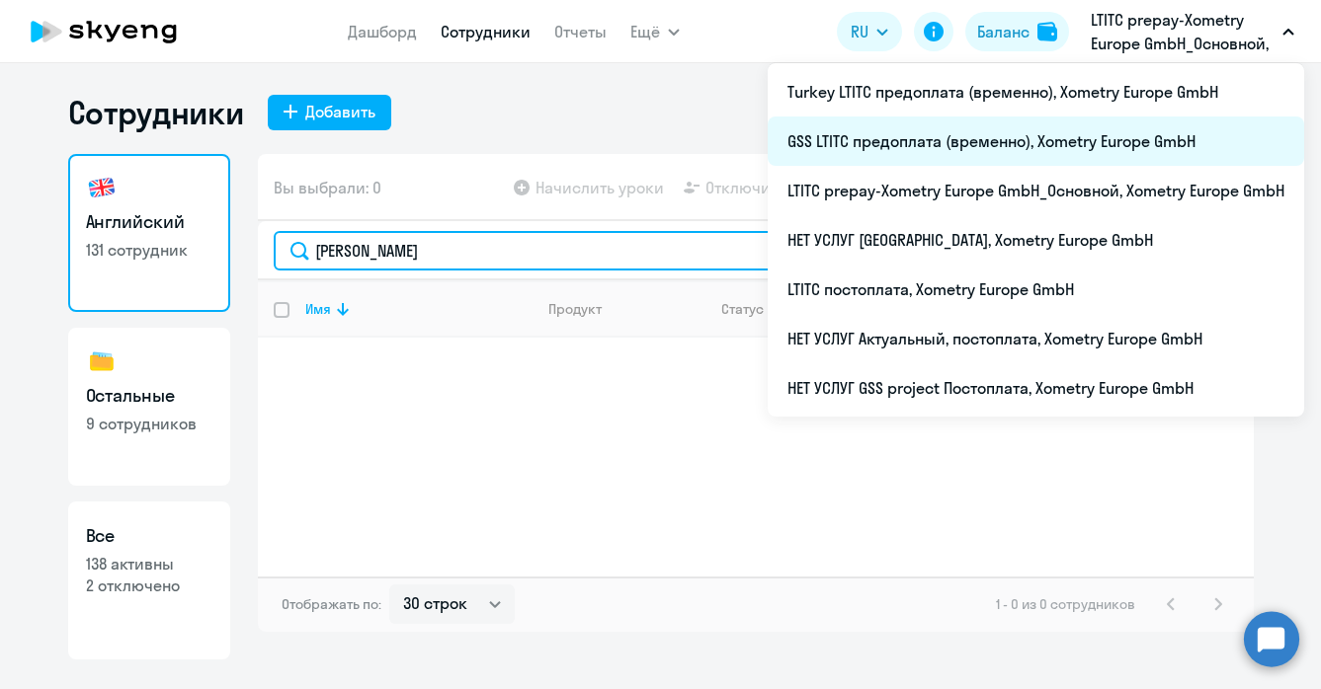
type input "[PERSON_NAME]"
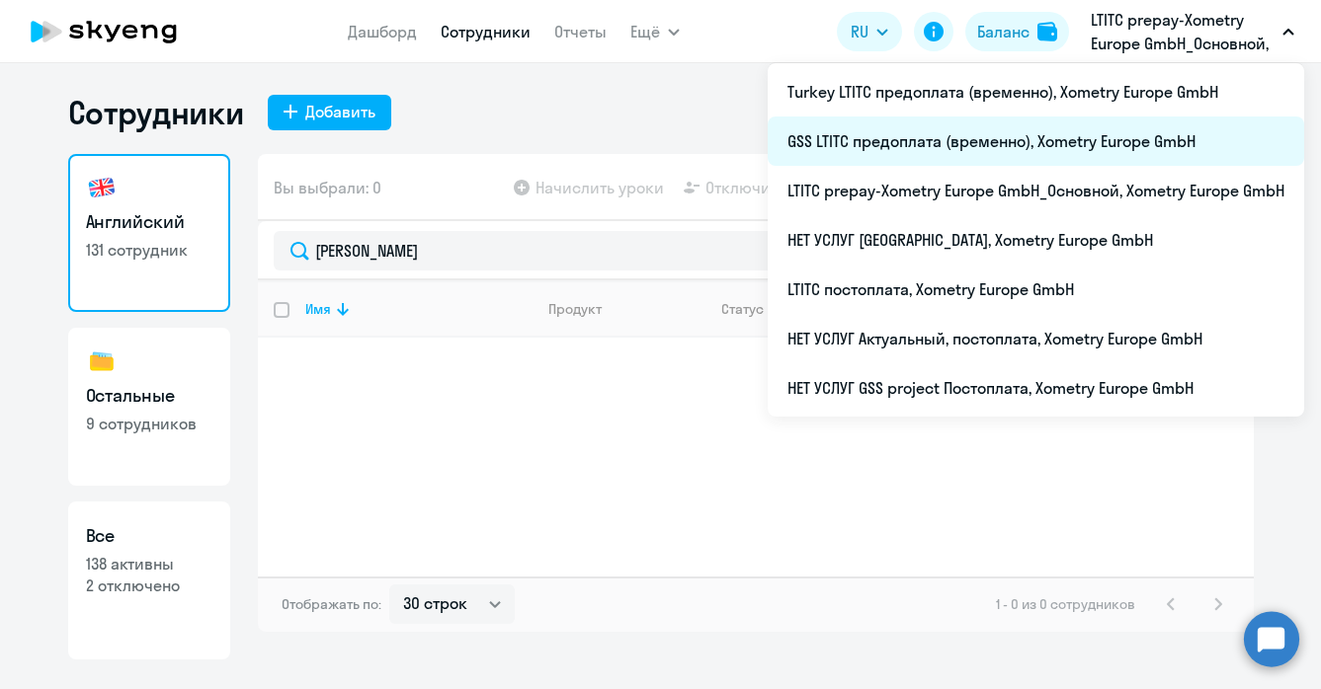
click at [997, 148] on li "GSS LTITC предоплата (временно), Xometry Europe GmbH" at bounding box center [1035, 141] width 536 height 49
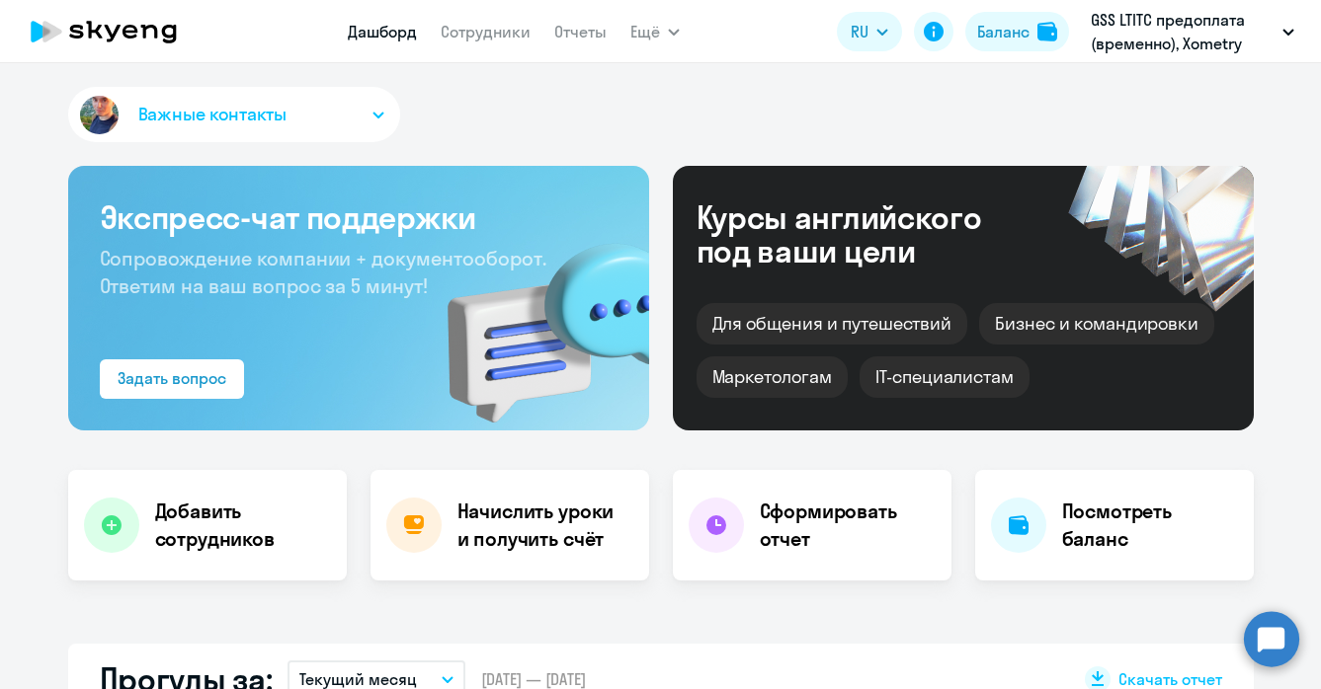
select select "30"
click at [463, 33] on link "Сотрудники" at bounding box center [486, 32] width 90 height 20
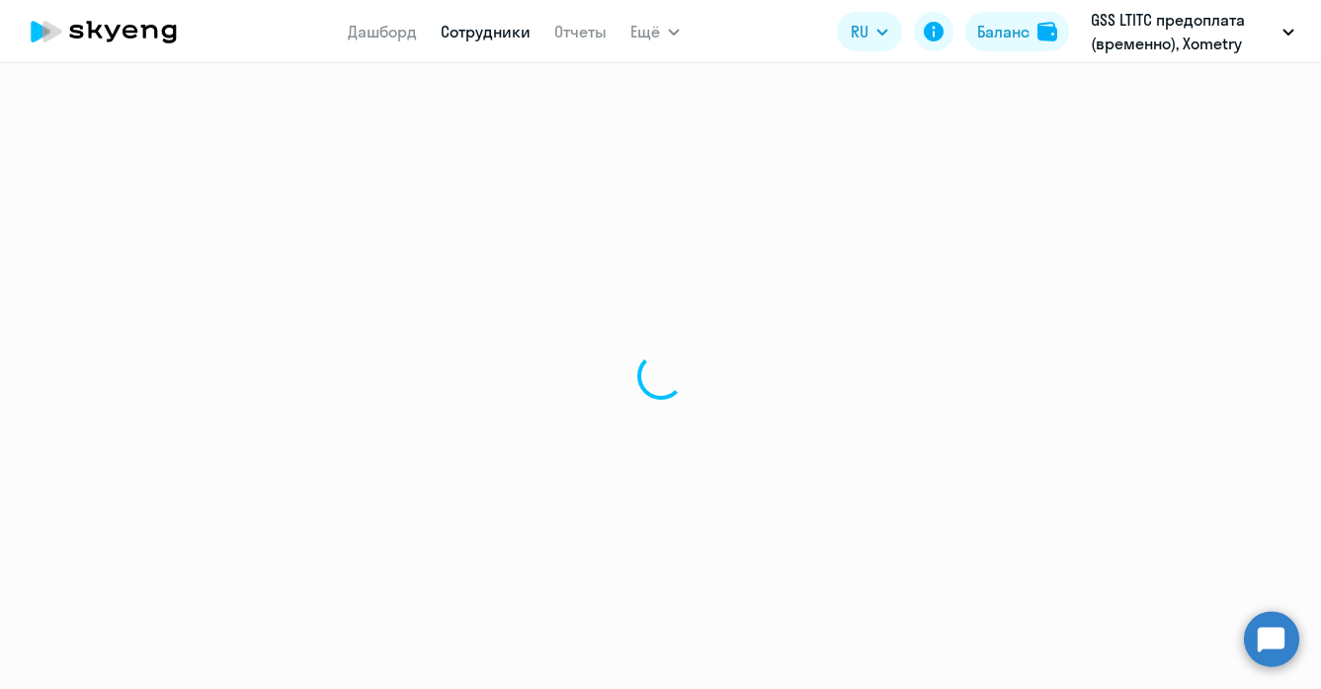
select select "30"
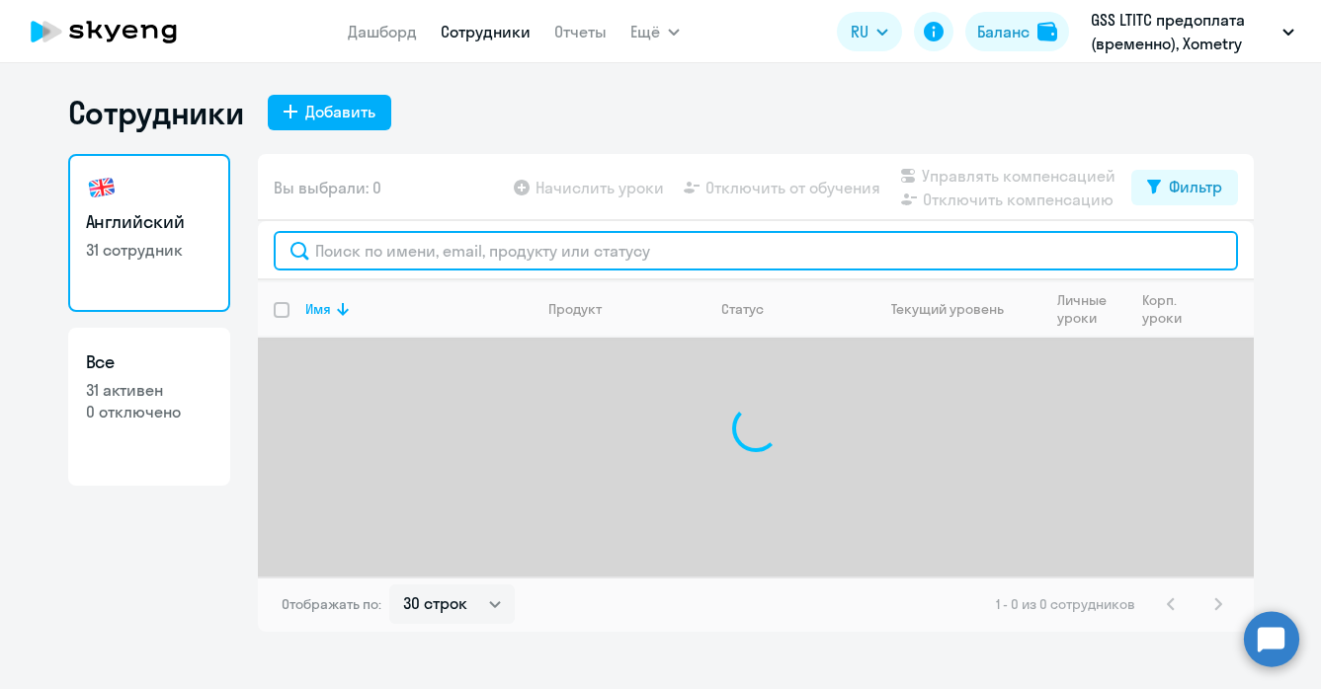
click at [349, 259] on input "text" at bounding box center [756, 251] width 964 height 40
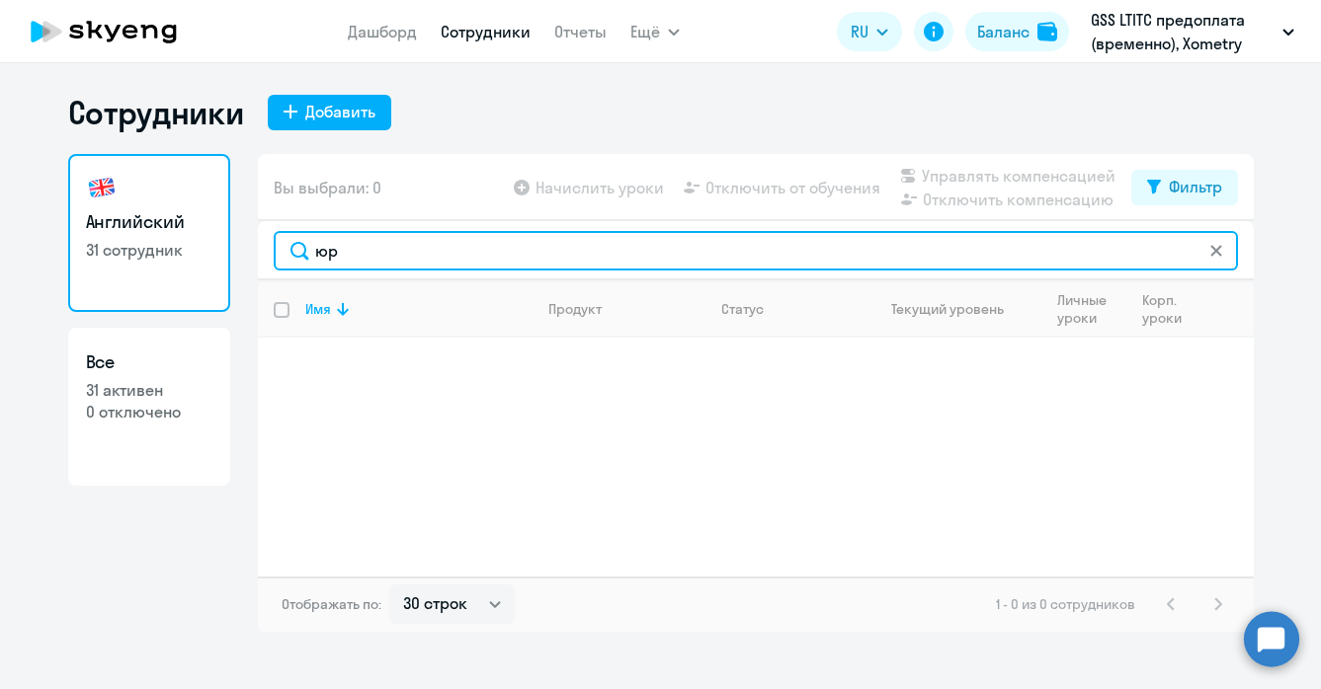
type input "[PERSON_NAME]"
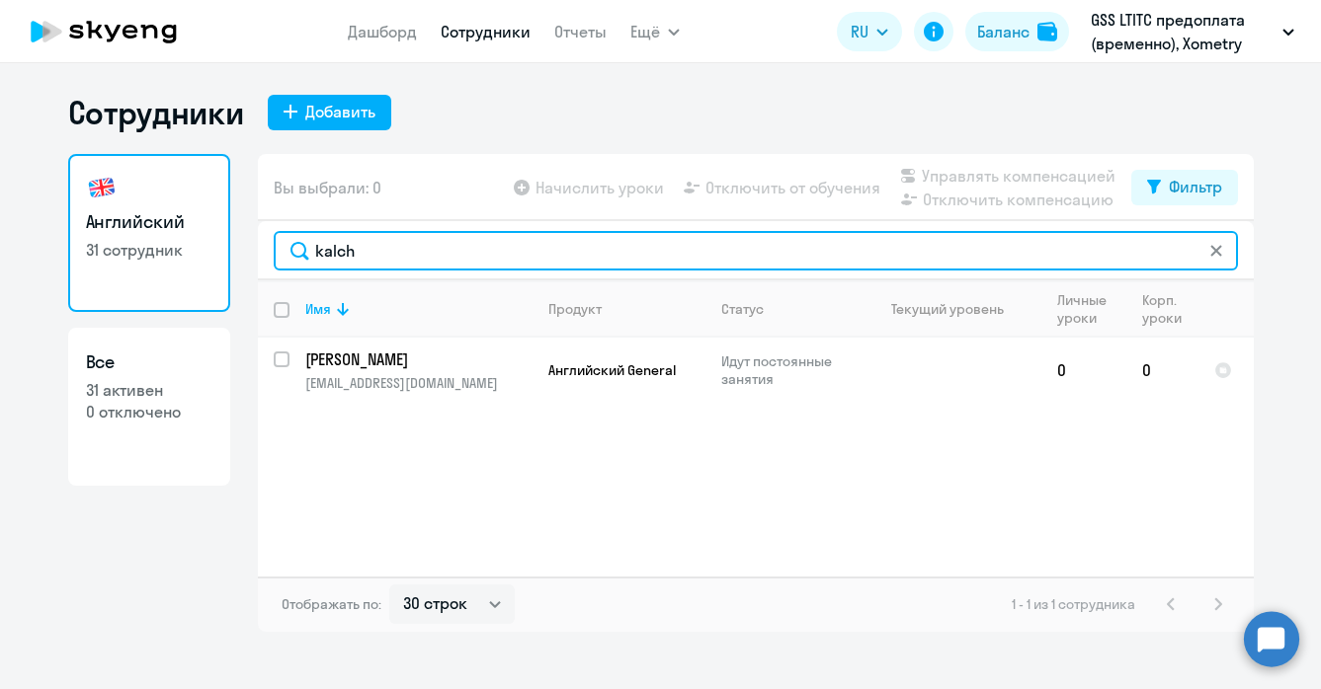
type input "kalch"
